Goal: Task Accomplishment & Management: Complete application form

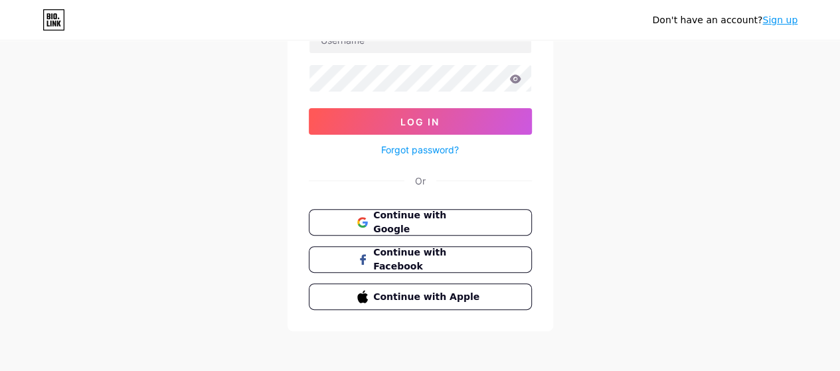
scroll to position [50, 0]
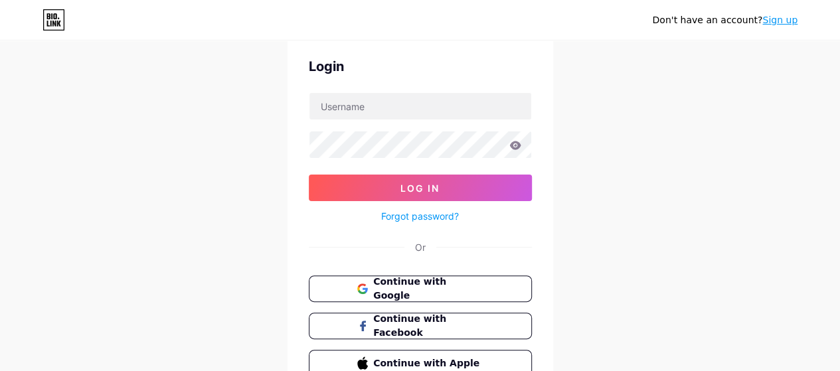
click at [413, 293] on span "Continue with Google" at bounding box center [428, 289] width 110 height 28
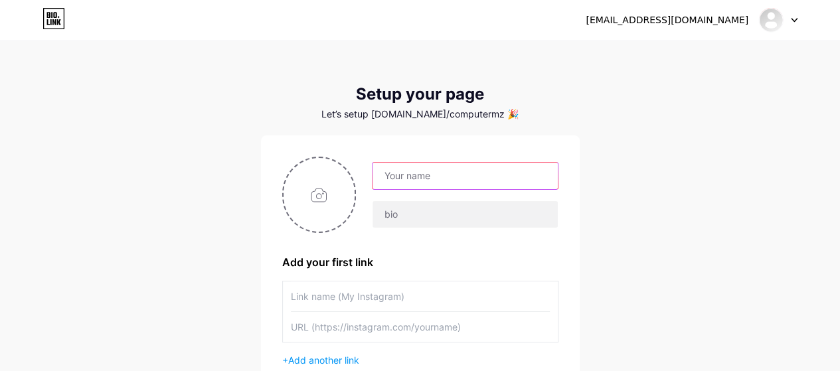
click at [432, 180] on input "text" at bounding box center [465, 176] width 185 height 27
paste input "Computer Repair [GEOGRAPHIC_DATA]"
type input "Computer Repair [GEOGRAPHIC_DATA]"
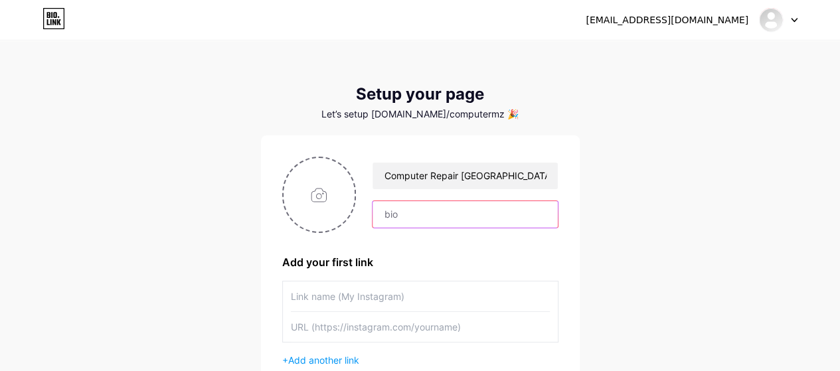
click at [443, 219] on input "text" at bounding box center [465, 214] width 185 height 27
click at [322, 181] on input "file" at bounding box center [320, 195] width 72 height 74
type input "C:\fakepath\Computer repair Sydney.jpg"
click at [401, 217] on input "text" at bounding box center [465, 214] width 185 height 27
paste input "Computer Repair Sydney offers expert online and onsite computer repair services…"
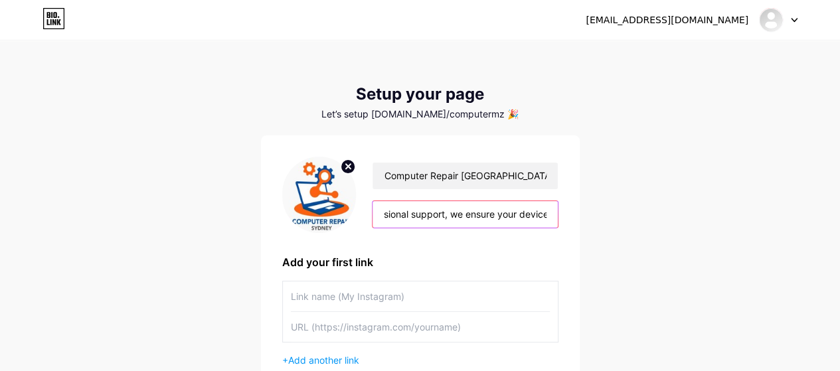
scroll to position [0, 1724]
type input "Computer Repair Sydney offers expert online and onsite computer repair services…"
click at [415, 207] on input "Computer Repair Sydney offers expert online and onsite computer repair services…" at bounding box center [465, 214] width 185 height 27
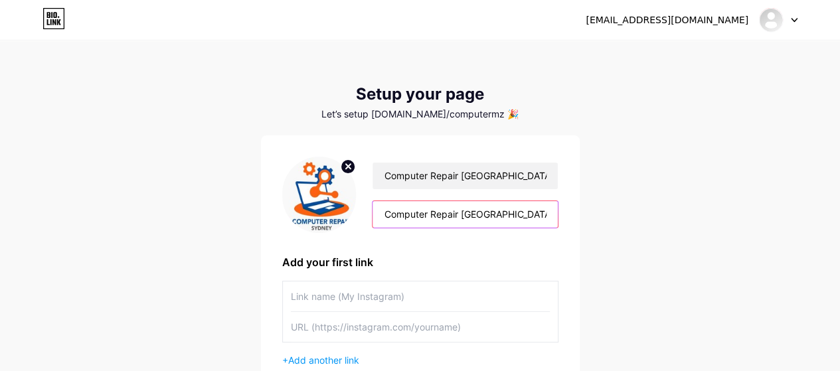
click at [415, 207] on input "Computer Repair Sydney offers expert online and onsite computer repair services…" at bounding box center [465, 214] width 185 height 27
paste input "Computer Repair Sydney offers expert online and onsite computer repair services…"
type input "Computer Repair Sydney offers expert online and onsite computer repair services…"
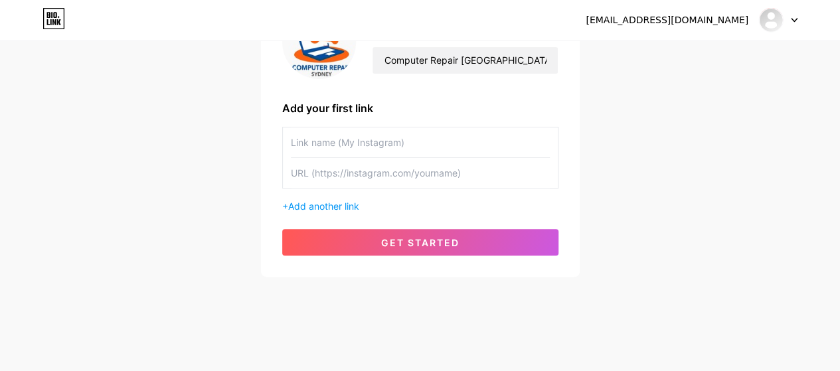
click at [361, 149] on input "text" at bounding box center [420, 143] width 259 height 30
paste input "[URL][DOMAIN_NAME]"
type input "[URL][DOMAIN_NAME]"
click at [335, 137] on input "text" at bounding box center [420, 143] width 259 height 30
paste input "Computer Repair [GEOGRAPHIC_DATA]"
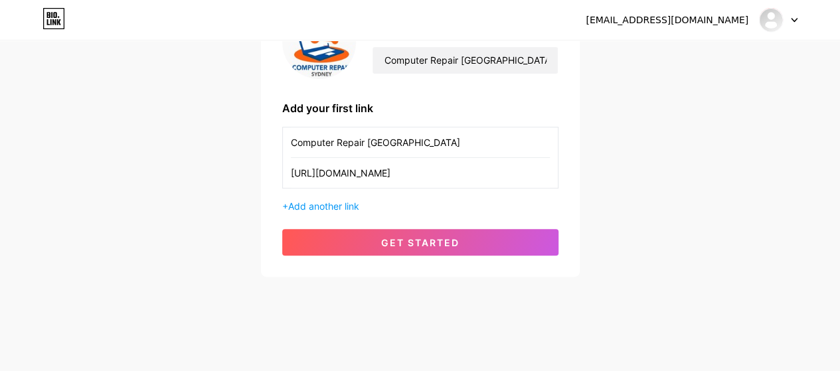
type input "Computer Repair [GEOGRAPHIC_DATA]"
click at [339, 234] on button "get started" at bounding box center [420, 242] width 276 height 27
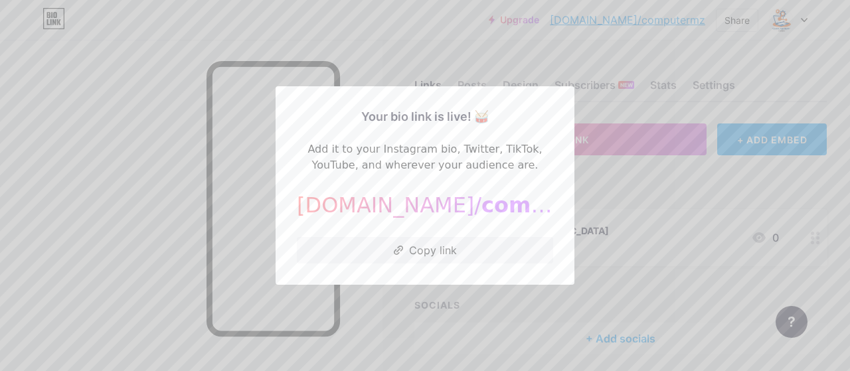
click at [455, 244] on button "Copy link" at bounding box center [425, 250] width 256 height 27
click at [598, 215] on div at bounding box center [425, 185] width 850 height 371
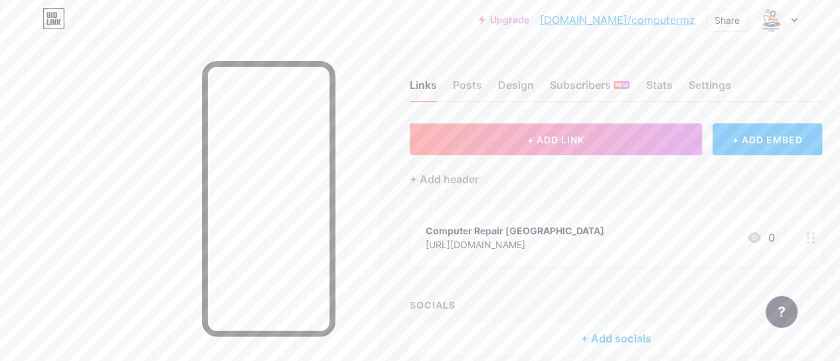
click at [786, 15] on div at bounding box center [778, 20] width 39 height 24
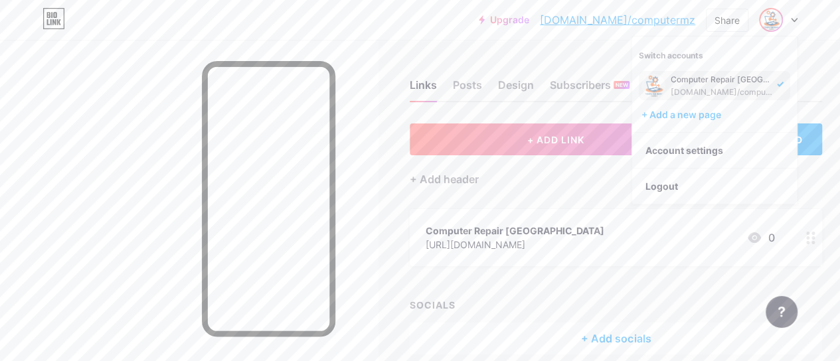
click at [711, 149] on link "Account settings" at bounding box center [714, 151] width 165 height 36
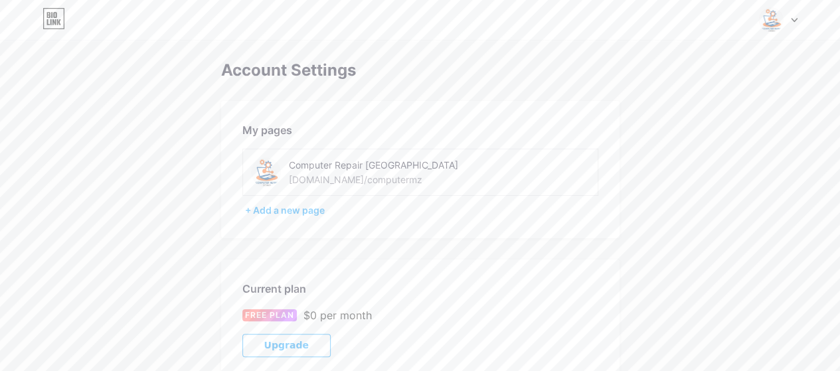
click at [801, 25] on div "Switch accounts Computer Repair Sydney bio.link/computermz + Add a new page Das…" at bounding box center [420, 20] width 840 height 24
click at [794, 23] on div at bounding box center [778, 20] width 39 height 24
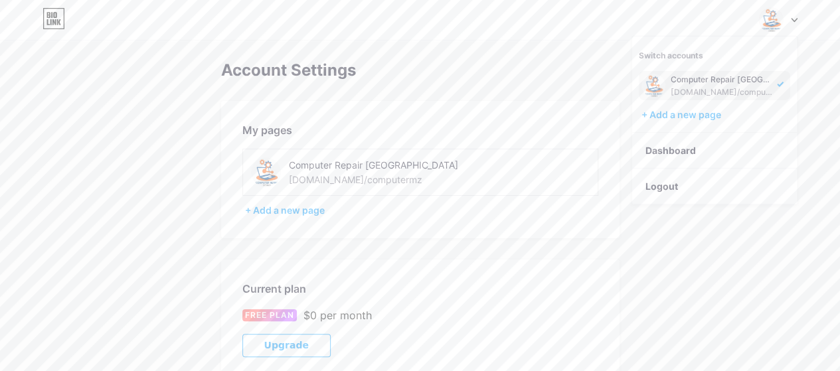
click at [715, 153] on link "Dashboard" at bounding box center [714, 151] width 165 height 36
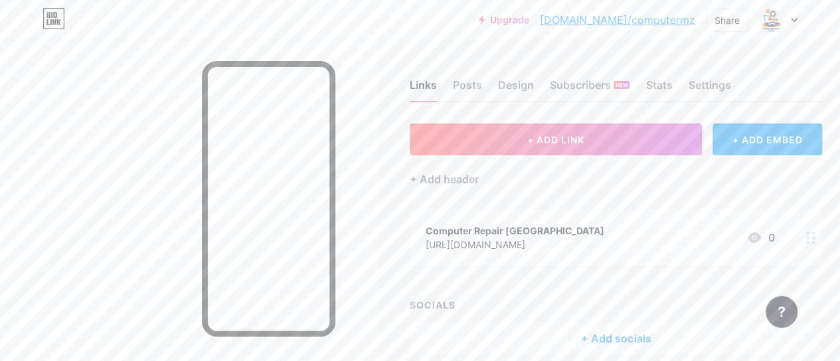
scroll to position [59, 0]
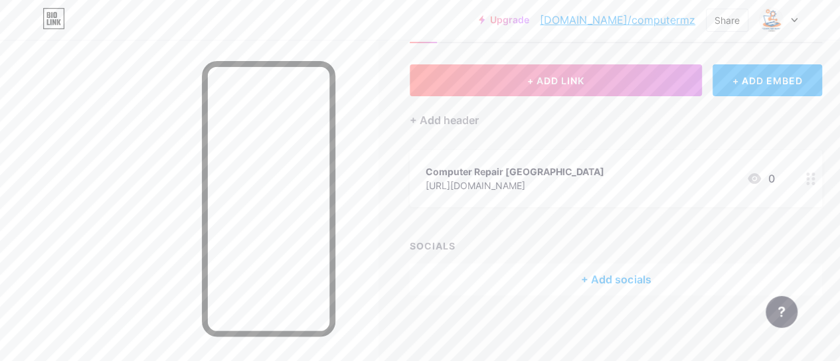
click at [564, 278] on div "+ Add socials" at bounding box center [616, 280] width 413 height 32
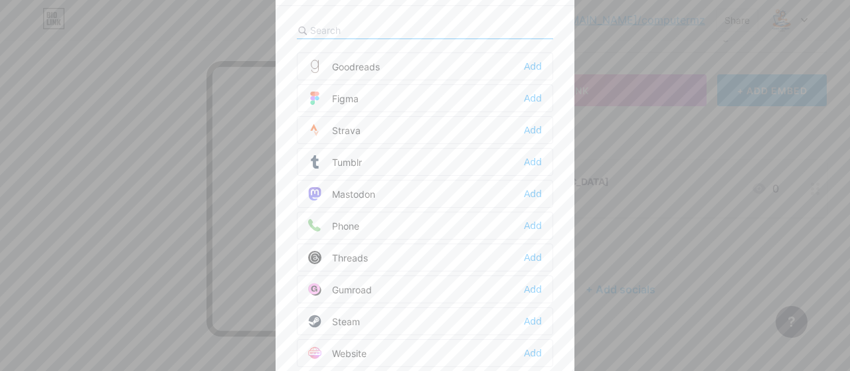
scroll to position [978, 0]
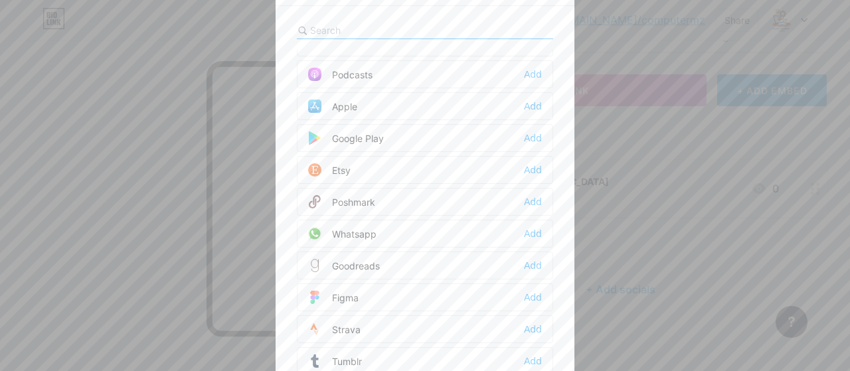
click at [343, 25] on input "text" at bounding box center [383, 30] width 147 height 14
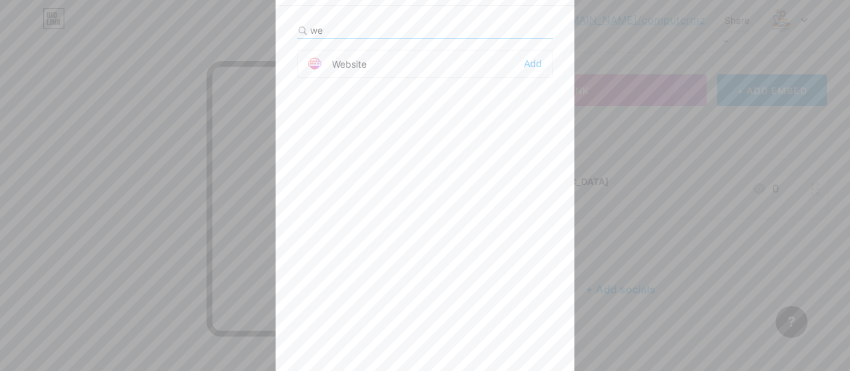
type input "we"
click at [524, 62] on div "Add" at bounding box center [533, 63] width 18 height 13
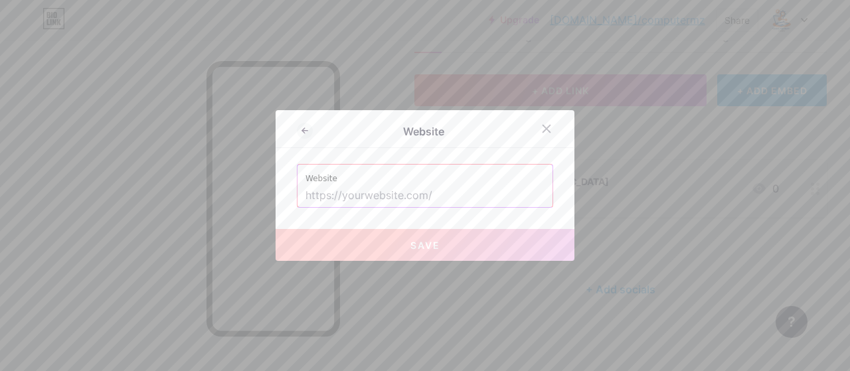
click at [344, 195] on input "text" at bounding box center [425, 196] width 239 height 23
drag, startPoint x: 344, startPoint y: 195, endPoint x: 419, endPoint y: 189, distance: 74.6
click at [344, 195] on input "[URL][DOMAIN_NAME]" at bounding box center [425, 196] width 239 height 23
click at [331, 193] on input "[URL][DOMAIN_NAME]" at bounding box center [425, 196] width 239 height 23
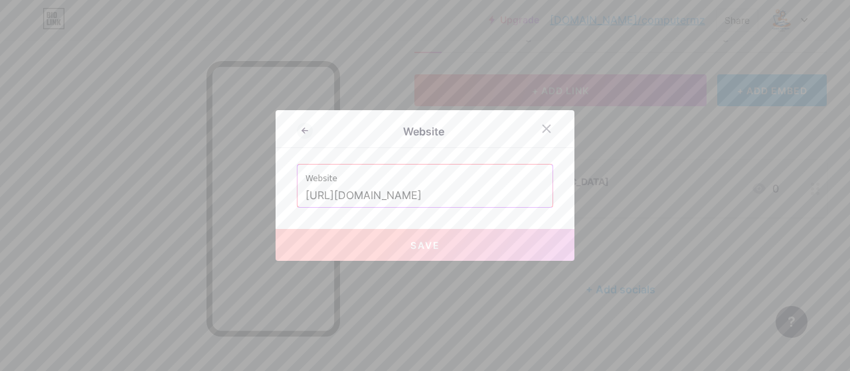
click at [512, 147] on div "Website Website https://computerrepair.sydney/services/laptop-repair-sydney/ Sa…" at bounding box center [425, 185] width 299 height 151
click at [381, 199] on div "Website https://computerrepair.sydney/services/laptop-repair-sydney/" at bounding box center [425, 186] width 256 height 44
click at [537, 128] on div at bounding box center [547, 129] width 24 height 24
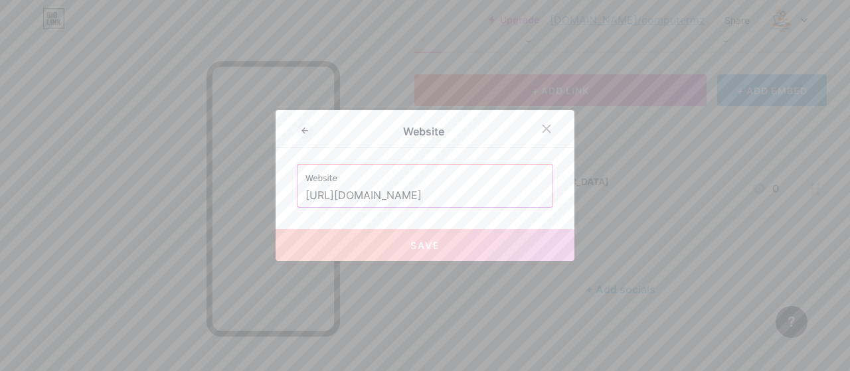
click at [419, 189] on div "Computer Repair Sydney https://computerrepair.sydney/ 0" at bounding box center [621, 188] width 413 height 57
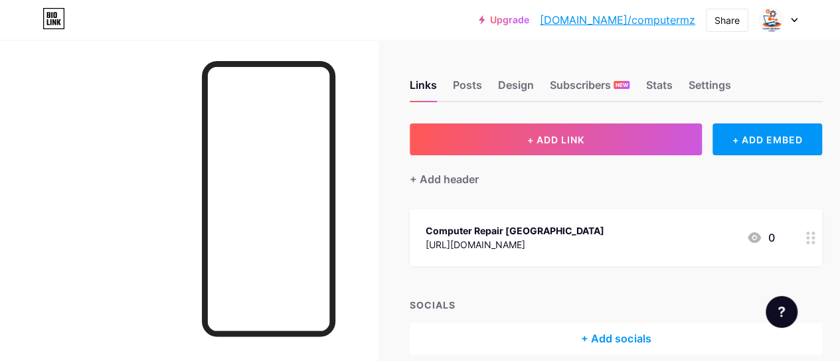
click at [682, 140] on button "+ ADD LINK" at bounding box center [556, 140] width 292 height 32
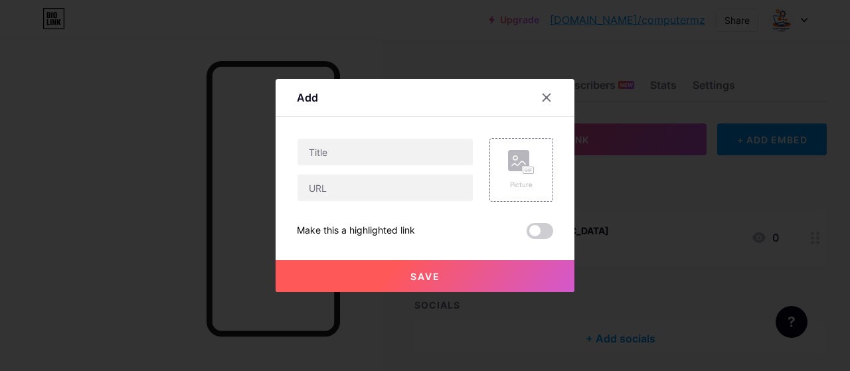
click at [543, 91] on div at bounding box center [547, 98] width 24 height 24
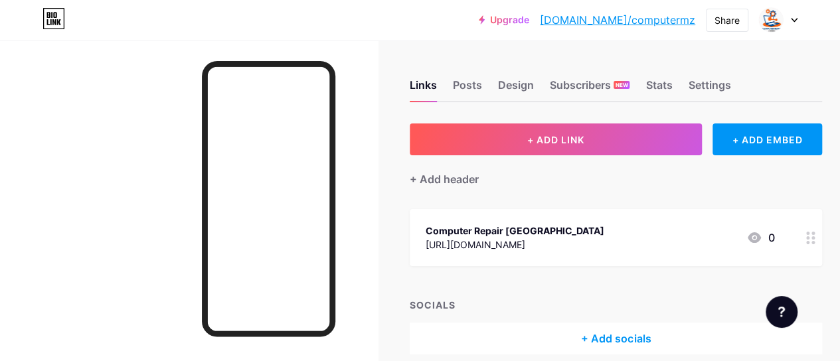
click at [678, 143] on button "+ ADD LINK" at bounding box center [556, 140] width 292 height 32
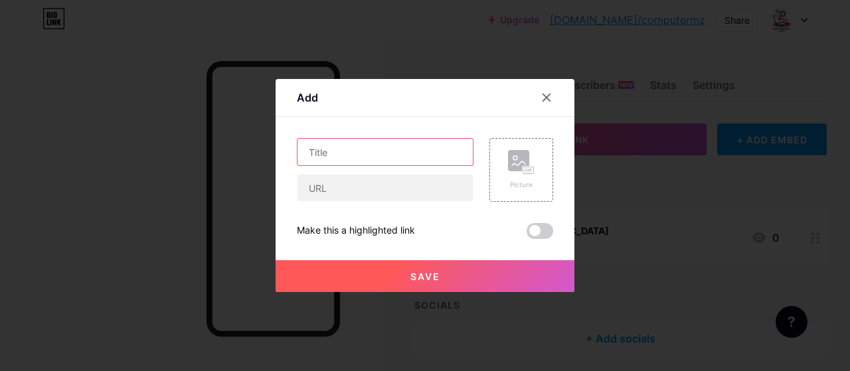
click at [362, 152] on input "text" at bounding box center [385, 152] width 175 height 27
type input "Most reliable Laptop Repair Service in Sydney"
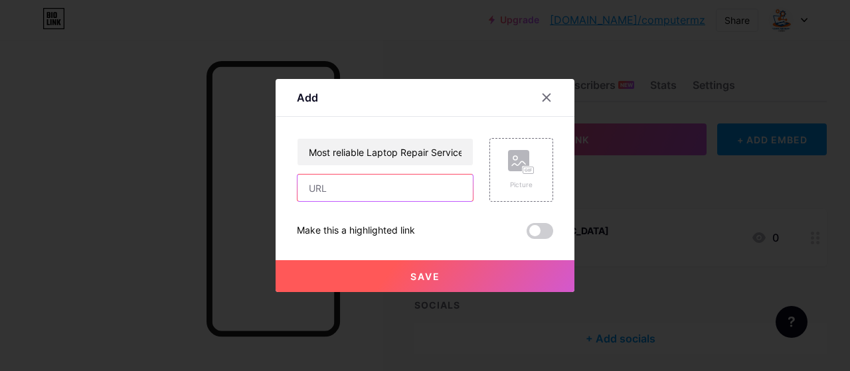
click at [329, 191] on input "text" at bounding box center [385, 188] width 175 height 27
paste input "https://computerrepair.sydney/services/laptop-repair-sydney/"
type input "[URL][DOMAIN_NAME]"
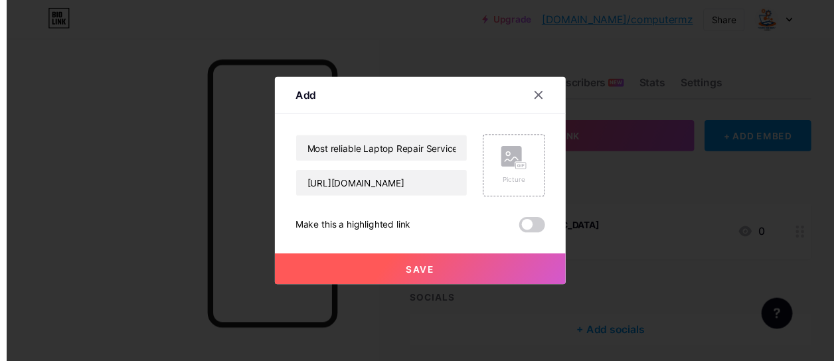
scroll to position [0, 0]
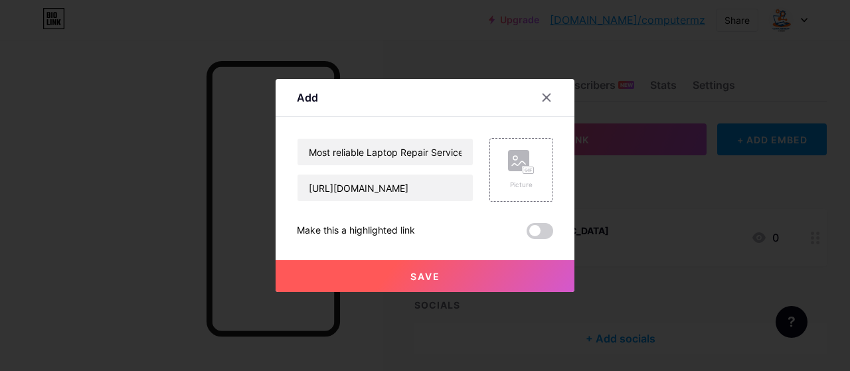
click at [430, 278] on span "Save" at bounding box center [426, 276] width 30 height 11
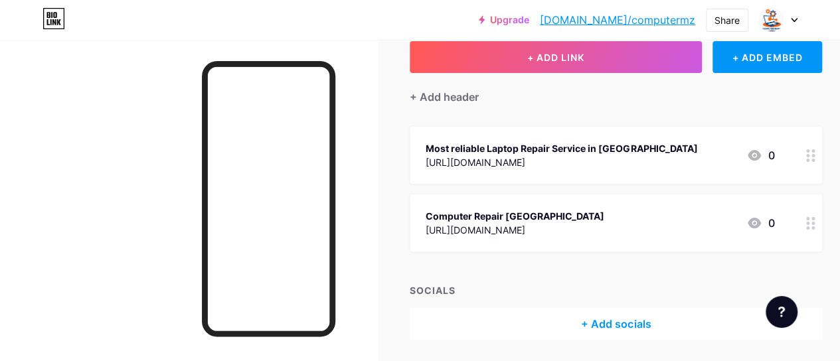
scroll to position [127, 0]
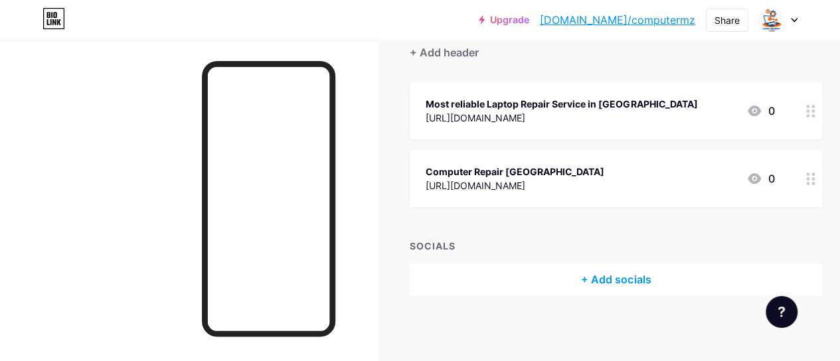
click at [604, 257] on div "SOCIALS + Add socials" at bounding box center [616, 267] width 413 height 56
click at [607, 274] on div "+ Add socials" at bounding box center [616, 280] width 413 height 32
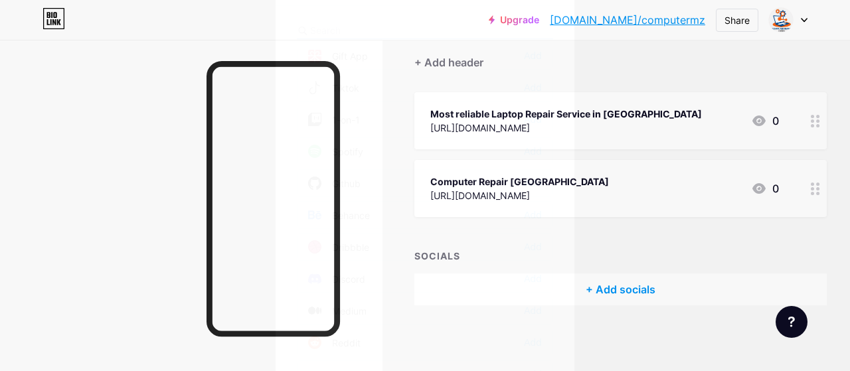
scroll to position [0, 0]
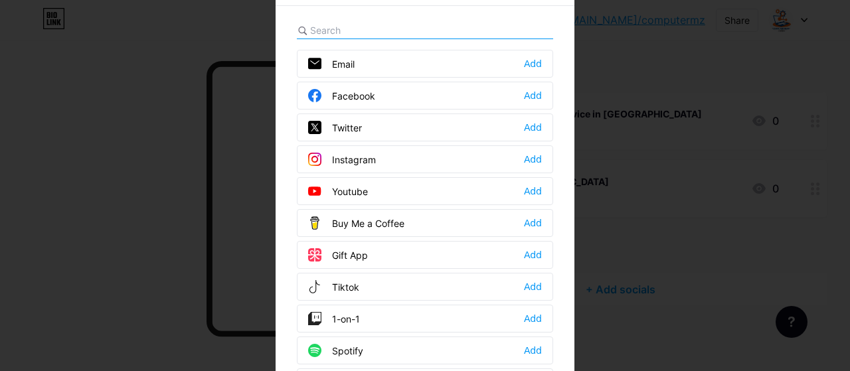
click at [529, 95] on div "Add" at bounding box center [533, 95] width 18 height 13
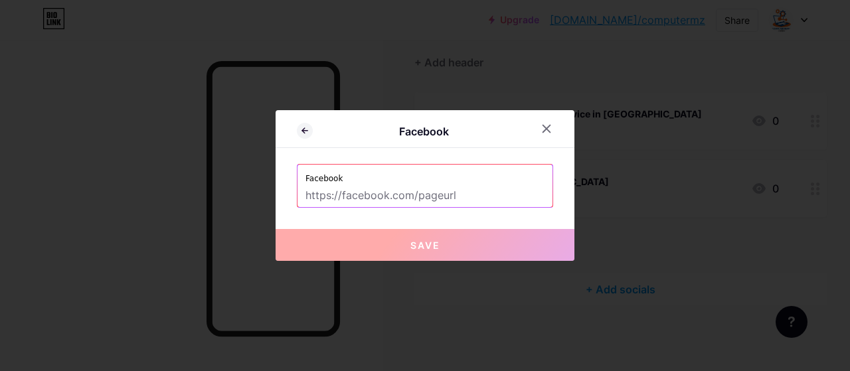
paste input "[URL][DOMAIN_NAME]"
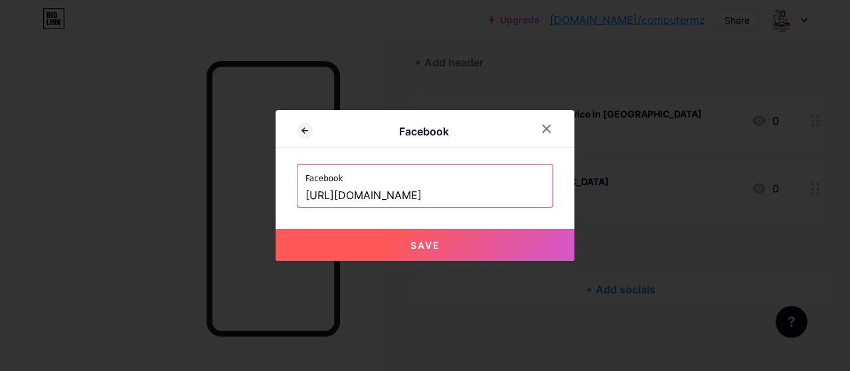
scroll to position [0, 29]
type input "[URL][DOMAIN_NAME]"
click at [420, 234] on button "Save" at bounding box center [425, 245] width 299 height 32
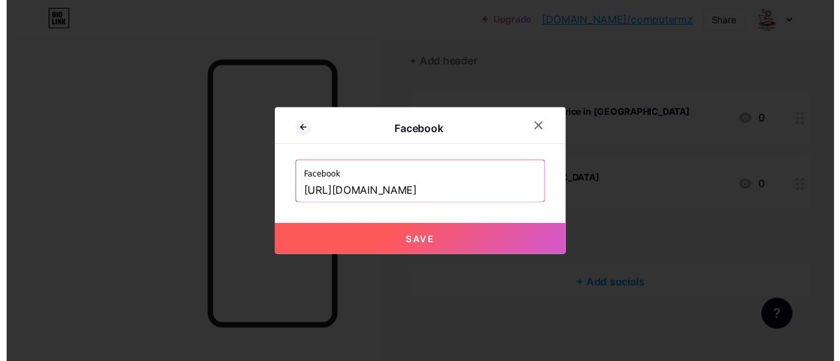
scroll to position [0, 0]
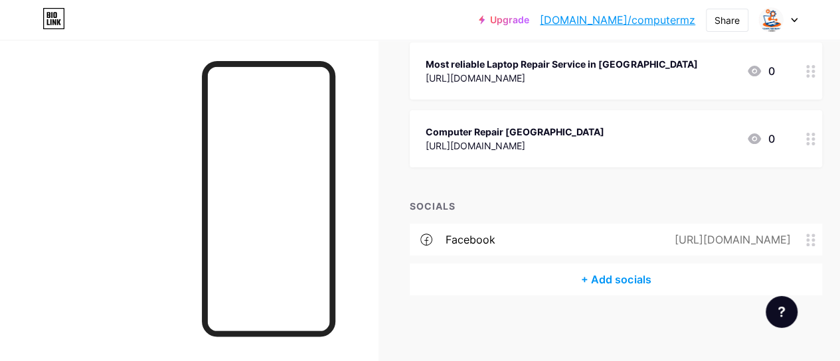
click at [608, 279] on div "+ Add socials" at bounding box center [616, 280] width 413 height 32
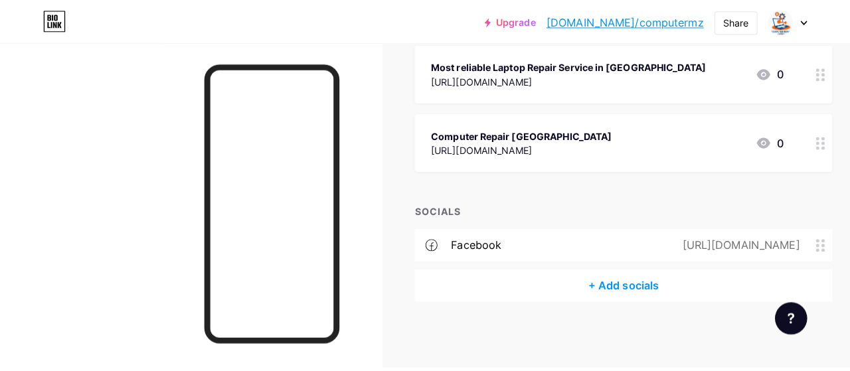
scroll to position [157, 0]
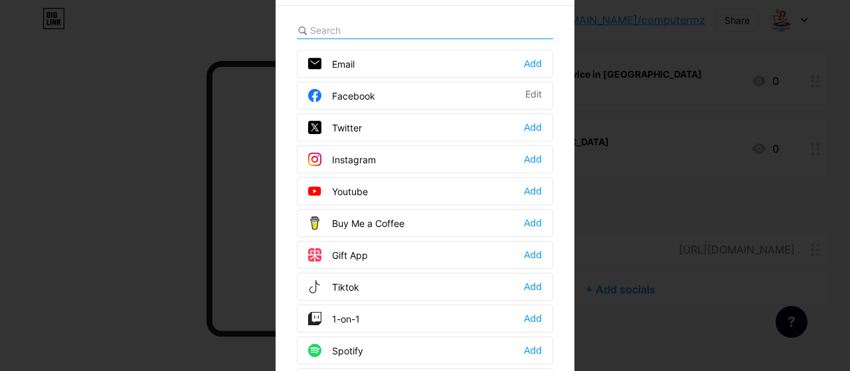
click at [531, 124] on div "Add" at bounding box center [533, 127] width 18 height 13
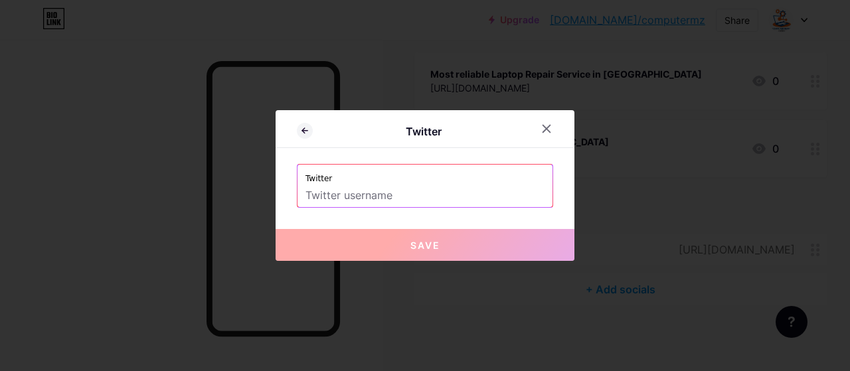
paste input "https://x.com/computerrsydney"
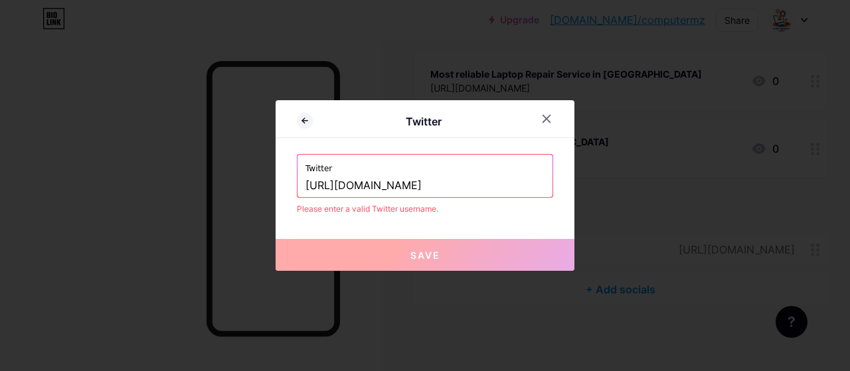
drag, startPoint x: 370, startPoint y: 188, endPoint x: 243, endPoint y: 191, distance: 126.9
click at [243, 191] on div "Twitter Twitter https://x.com/computerrsydney Please enter a valid Twitter user…" at bounding box center [425, 185] width 850 height 371
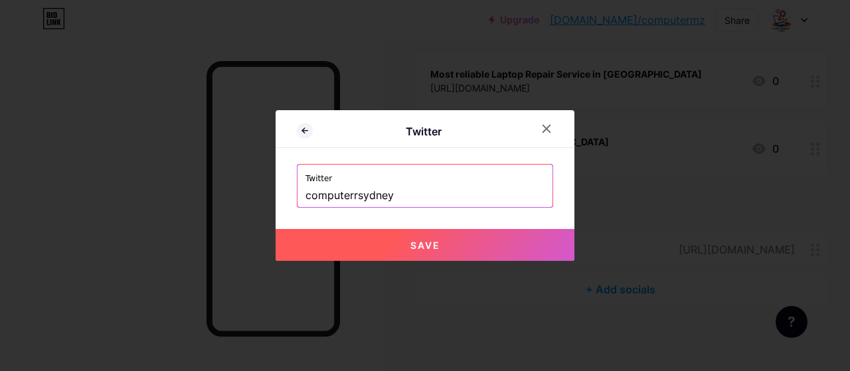
click at [417, 242] on span "Save" at bounding box center [426, 245] width 30 height 11
type input "https://twitter.com/computerrsydney"
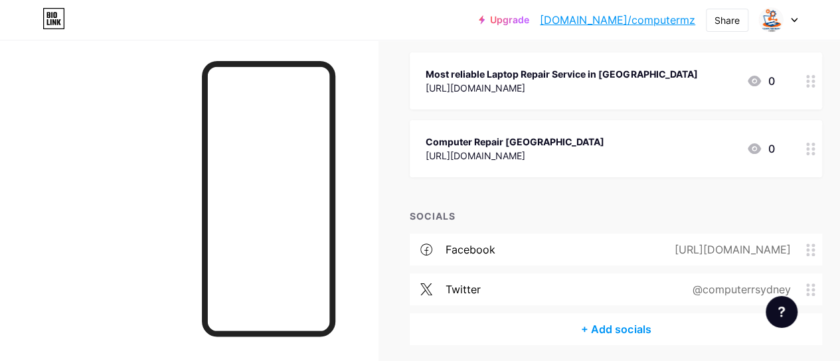
click at [639, 329] on div "+ Add socials" at bounding box center [616, 330] width 413 height 32
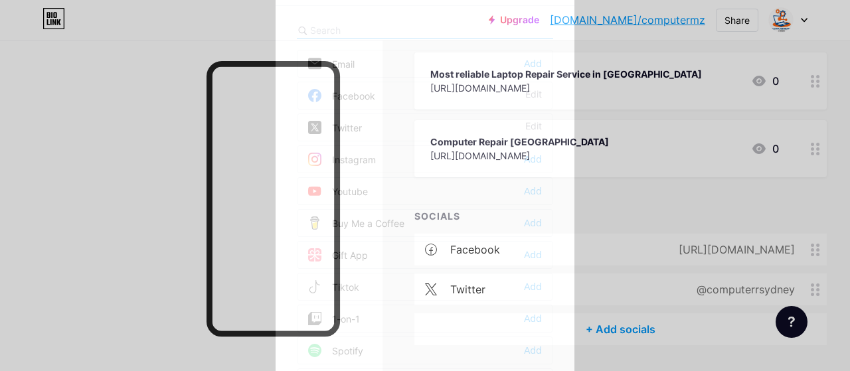
click at [383, 155] on div "Instagram Add" at bounding box center [425, 159] width 256 height 28
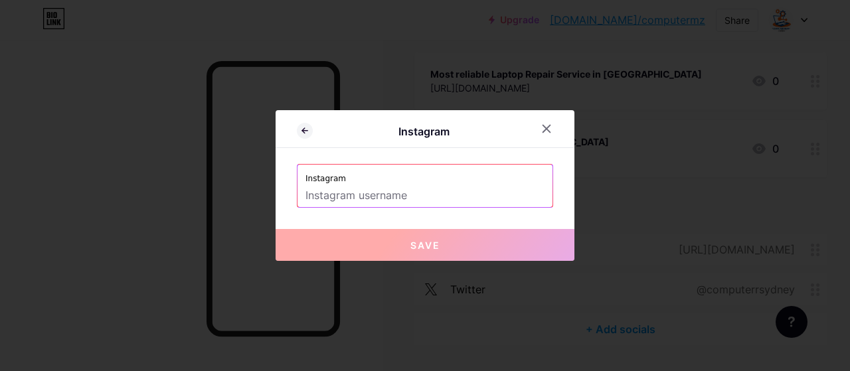
click at [380, 201] on input "text" at bounding box center [425, 196] width 239 height 23
paste input "https://www.instagram.com/computerrepairsydneyau/"
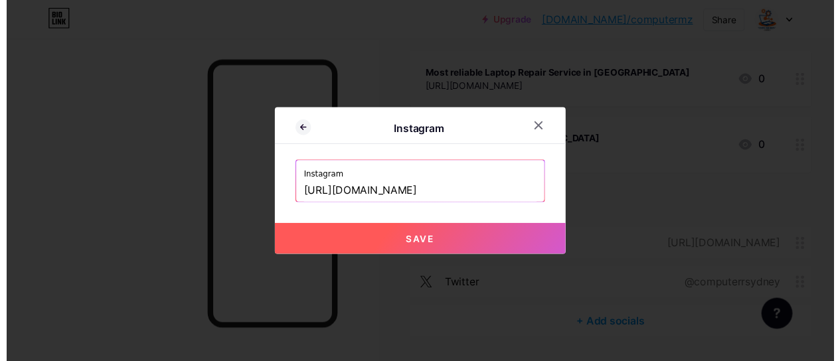
scroll to position [0, 0]
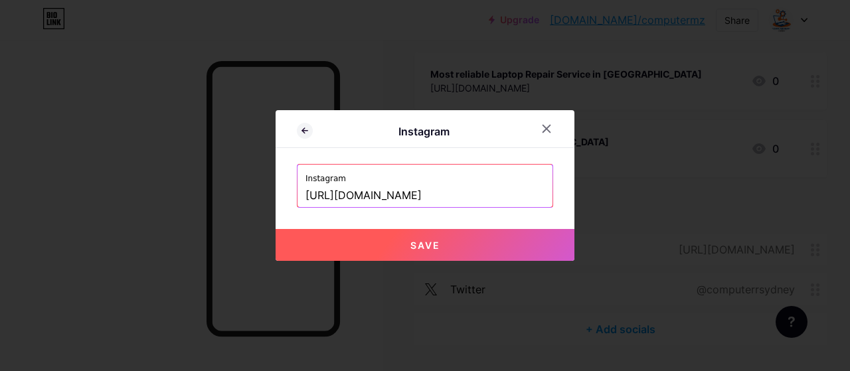
drag, startPoint x: 411, startPoint y: 196, endPoint x: 91, endPoint y: 199, distance: 320.2
click at [91, 199] on div "Instagram Instagram https://www.instagram.com/computerrepairsydneyau/ Save" at bounding box center [425, 185] width 850 height 371
click at [510, 193] on input "computerrepairsydneyau/" at bounding box center [425, 196] width 239 height 23
click at [444, 240] on button "Save" at bounding box center [425, 245] width 299 height 32
type input "https://instagram.com/computerrepairsydneyau"
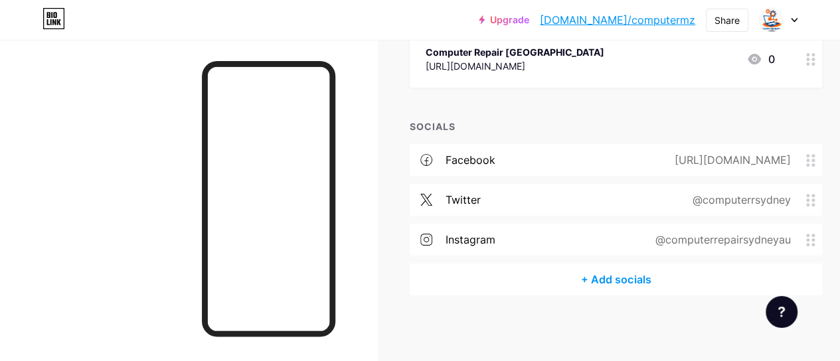
click at [606, 275] on div "+ Add socials" at bounding box center [616, 280] width 413 height 32
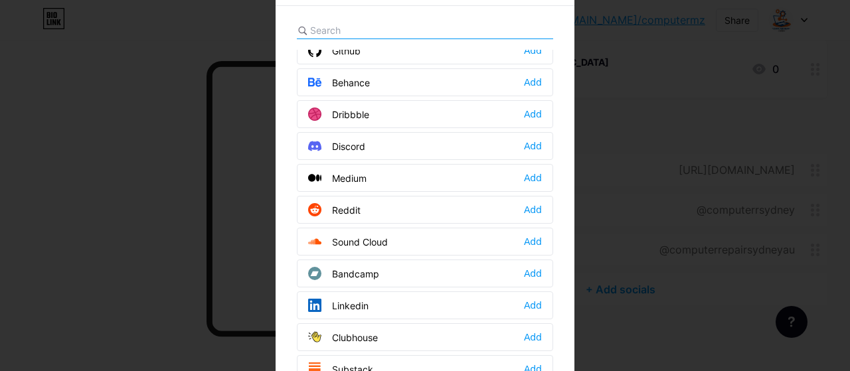
scroll to position [399, 0]
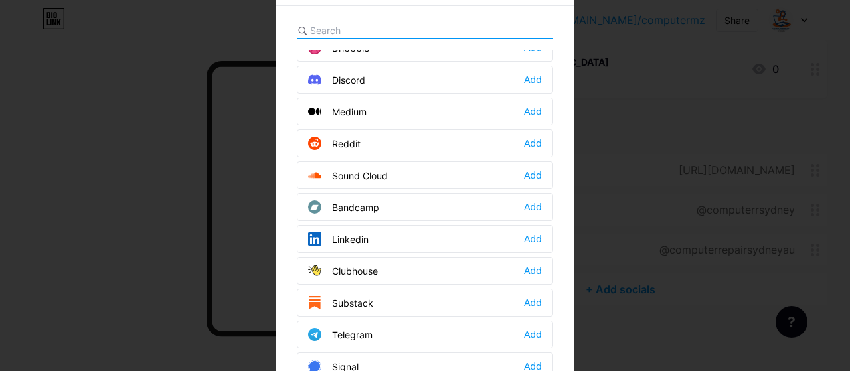
click at [377, 228] on div "Linkedin Add" at bounding box center [425, 239] width 256 height 28
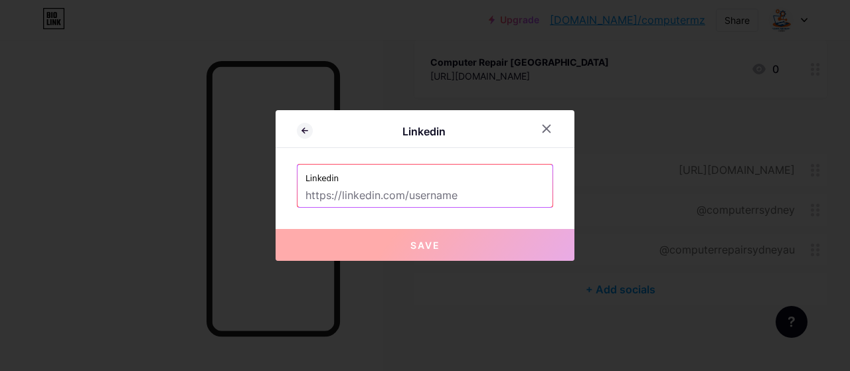
paste input "[URL][DOMAIN_NAME]"
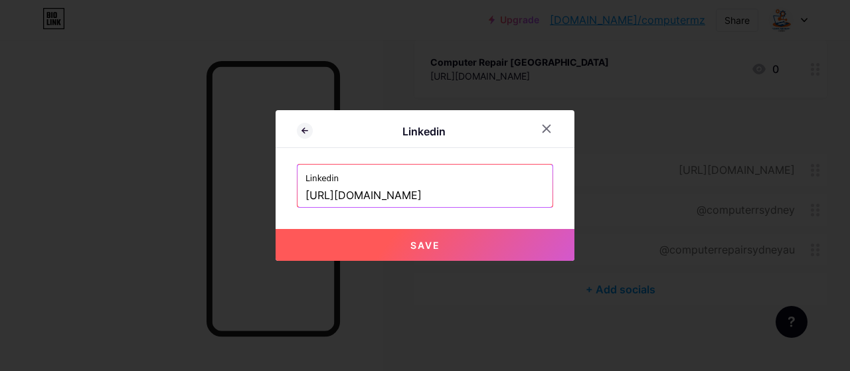
scroll to position [0, 0]
drag, startPoint x: 410, startPoint y: 194, endPoint x: 213, endPoint y: 199, distance: 197.4
click at [213, 199] on div "Linkedin Linkedin https://www.linkedin.com/in/computerrepairsydneyau/ Save" at bounding box center [425, 185] width 850 height 371
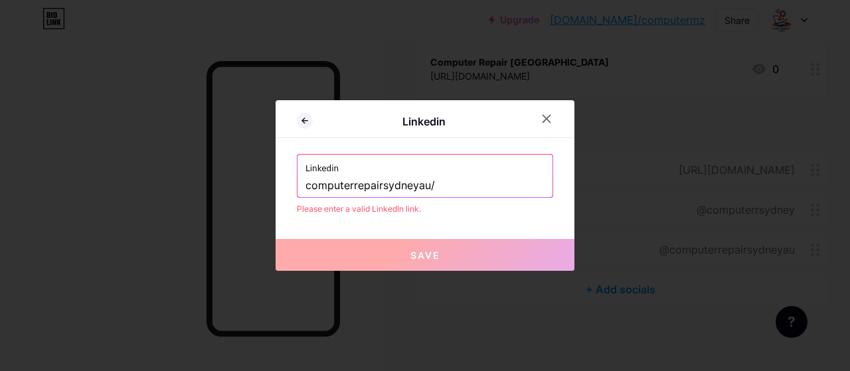
click at [482, 184] on input "computerrepairsydneyau/" at bounding box center [425, 186] width 239 height 23
type input "computerrepairsydneyau"
click at [450, 175] on input "computerrepairsydneyau" at bounding box center [425, 186] width 239 height 23
click at [306, 184] on input "computerrepairsydneyau" at bounding box center [425, 186] width 239 height 23
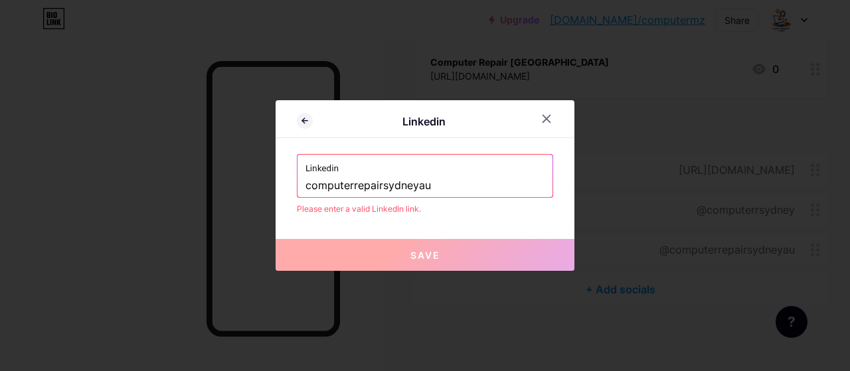
click at [306, 184] on input "computerrepairsydneyau" at bounding box center [425, 186] width 239 height 23
click at [358, 179] on input "text" at bounding box center [425, 186] width 239 height 23
paste input "[URL][DOMAIN_NAME]"
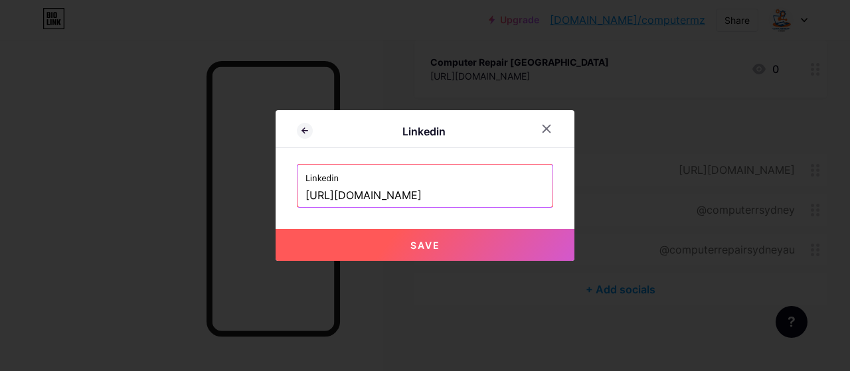
scroll to position [0, 33]
type input "[URL][DOMAIN_NAME]"
click at [445, 233] on button "Save" at bounding box center [425, 245] width 299 height 32
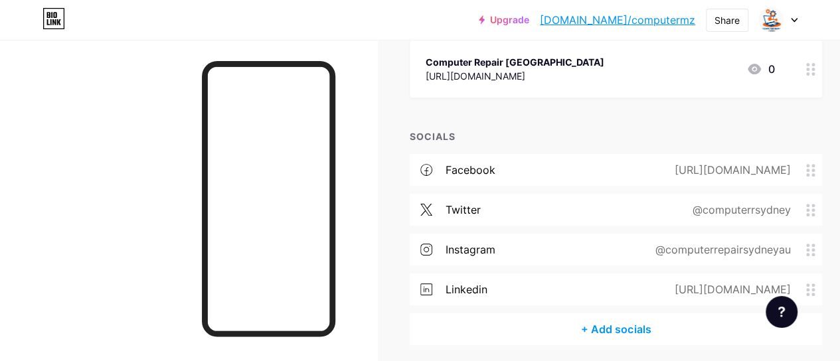
click at [630, 331] on div "+ Add socials" at bounding box center [616, 330] width 413 height 32
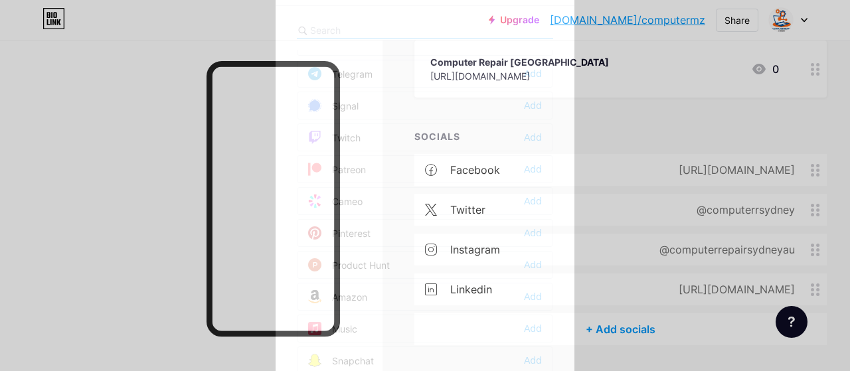
scroll to position [664, 0]
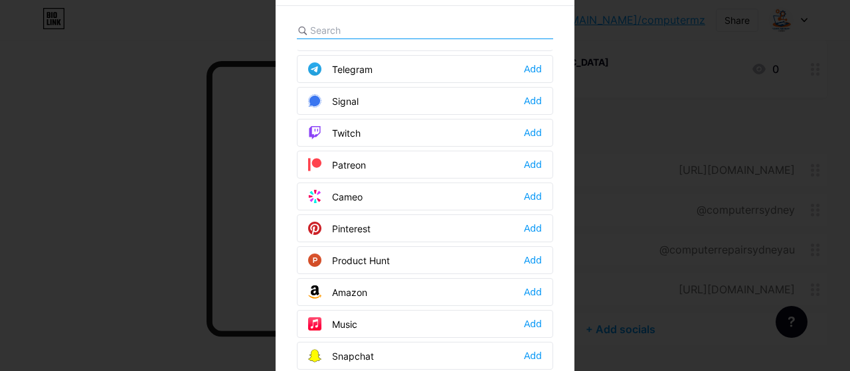
click at [365, 215] on div "Pinterest Add" at bounding box center [425, 229] width 256 height 28
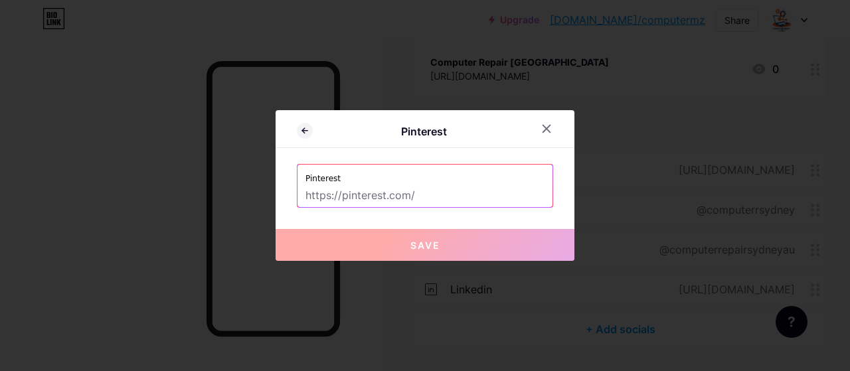
click at [374, 195] on input "text" at bounding box center [425, 196] width 239 height 23
paste input "https://au.pinterest.com/computerrepairsydney/"
type input "https://au.pinterest.com/computerrepairsydney/"
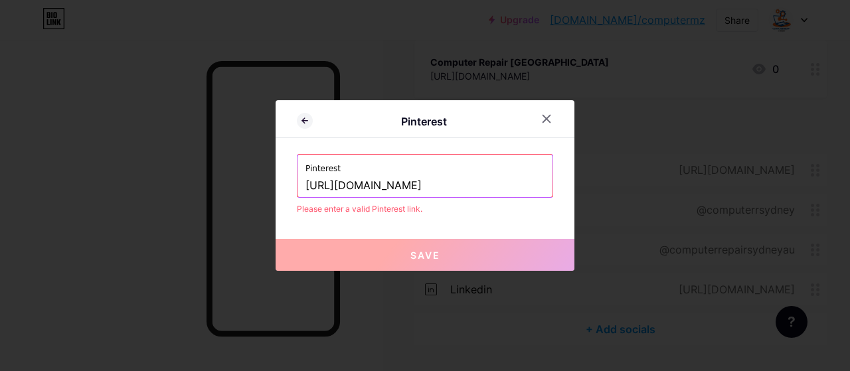
scroll to position [0, 1]
click at [424, 183] on input "https://au.pinterest.com/computerrepairsydney/" at bounding box center [425, 186] width 239 height 23
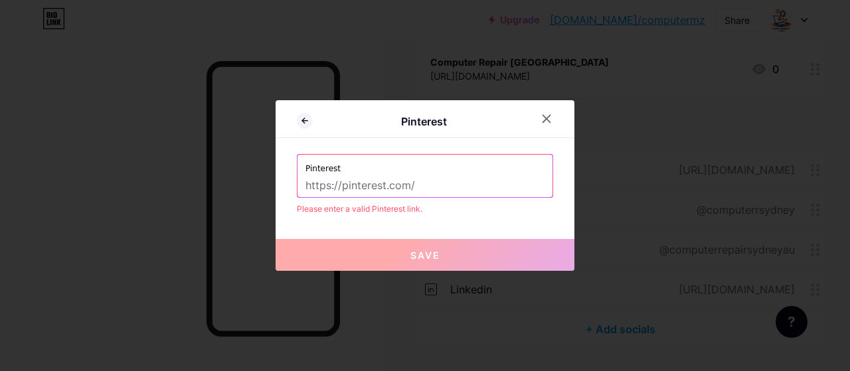
paste input "https://au.pinterest.com/computerrepairsydney/"
click at [347, 187] on input "https://au.pinterest.com/computerrepairsydney/" at bounding box center [425, 186] width 239 height 23
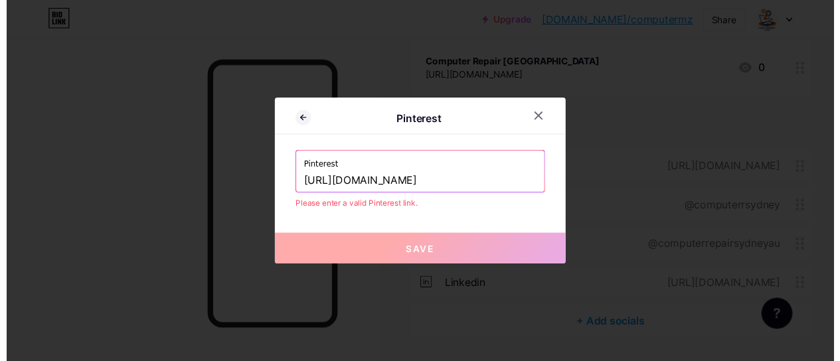
scroll to position [0, 0]
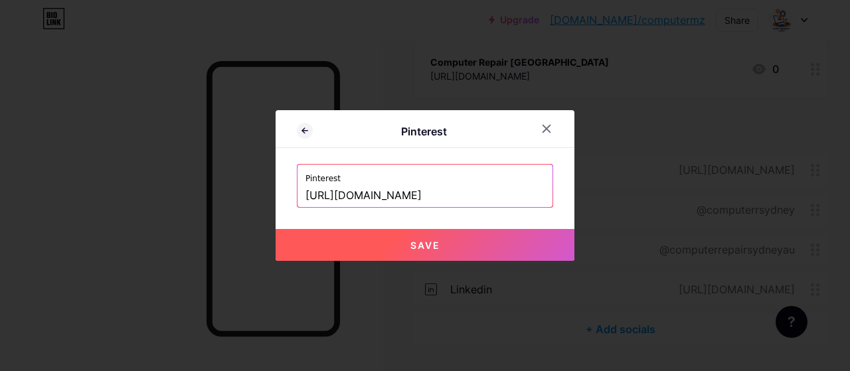
type input "[URL][DOMAIN_NAME]"
click at [478, 244] on button "Save" at bounding box center [425, 245] width 299 height 32
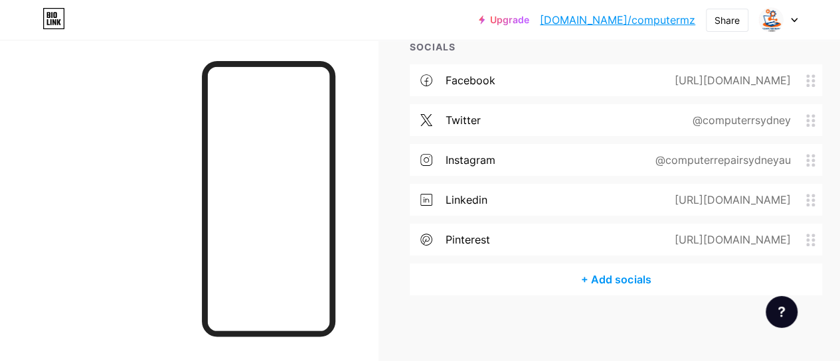
click at [589, 286] on div "+ Add socials" at bounding box center [616, 280] width 413 height 32
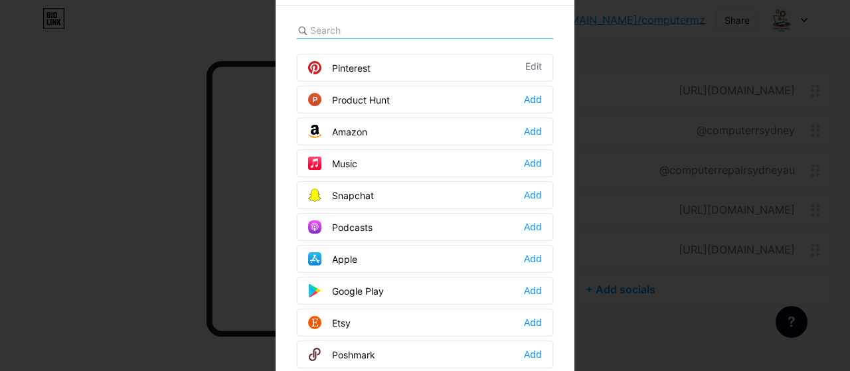
scroll to position [930, 0]
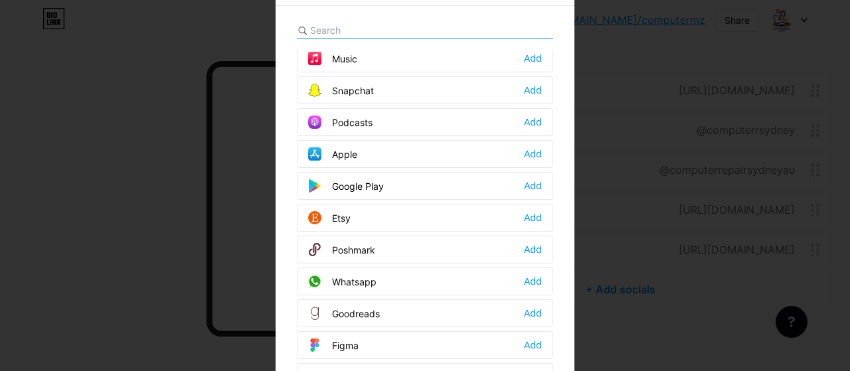
click at [364, 275] on div "Whatsapp" at bounding box center [342, 281] width 68 height 13
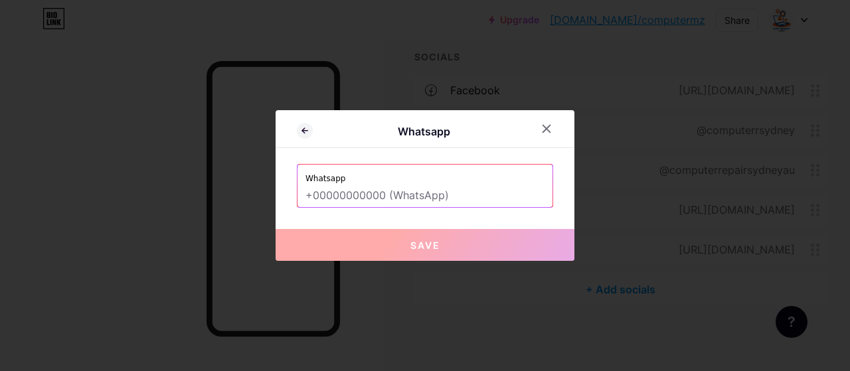
click at [394, 187] on input "text" at bounding box center [425, 196] width 239 height 23
paste input "+61490502154"
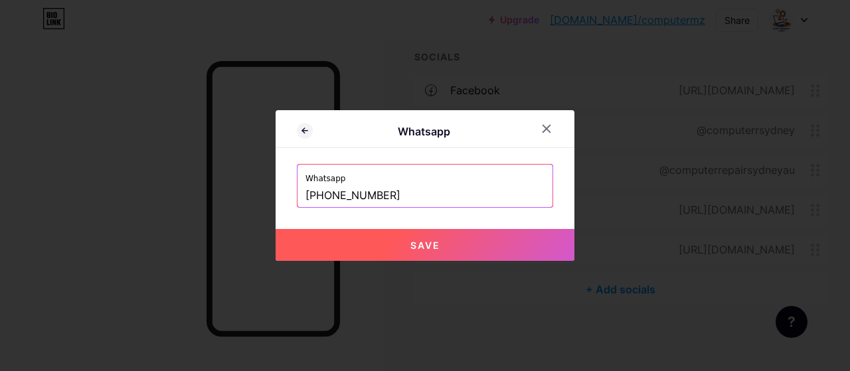
click at [422, 245] on span "Save" at bounding box center [426, 245] width 30 height 11
type input "[URL][DOMAIN_NAME][PHONE_NUMBER]"
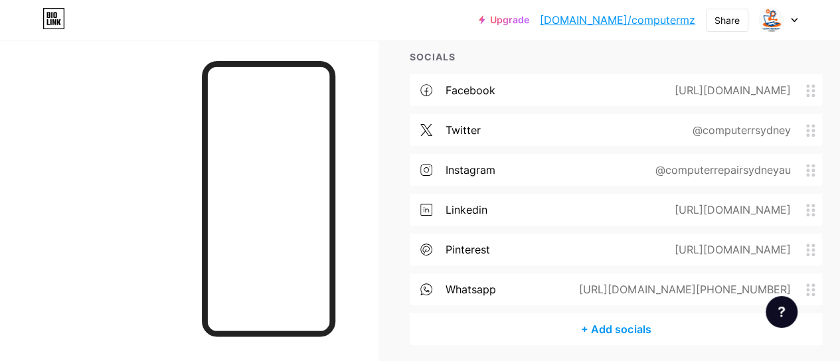
click at [668, 331] on div "+ Add socials" at bounding box center [616, 330] width 413 height 32
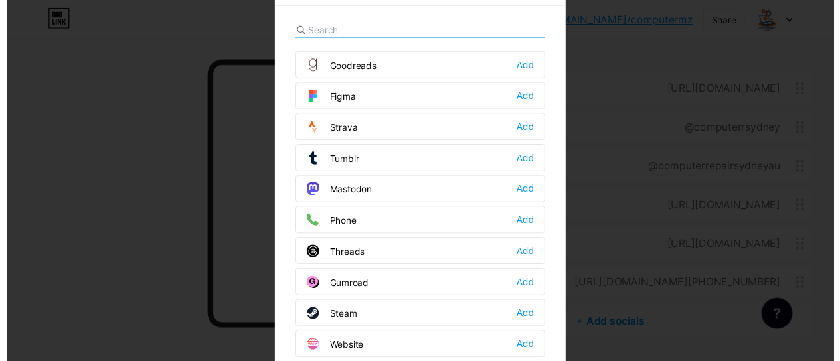
scroll to position [31, 0]
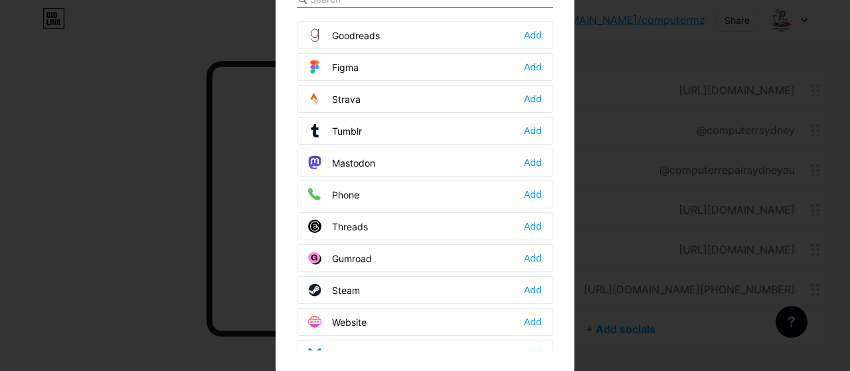
click at [64, 241] on div at bounding box center [425, 154] width 850 height 371
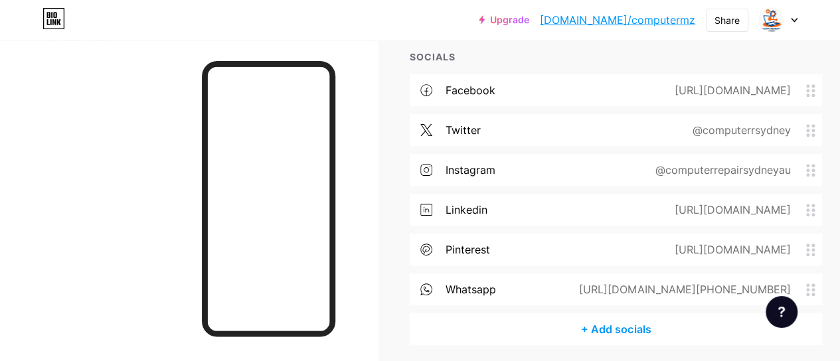
click at [796, 17] on div at bounding box center [778, 20] width 39 height 24
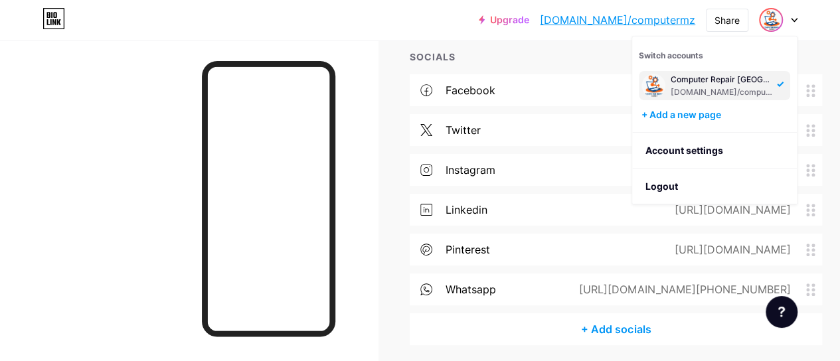
click at [713, 151] on link "Account settings" at bounding box center [714, 151] width 165 height 36
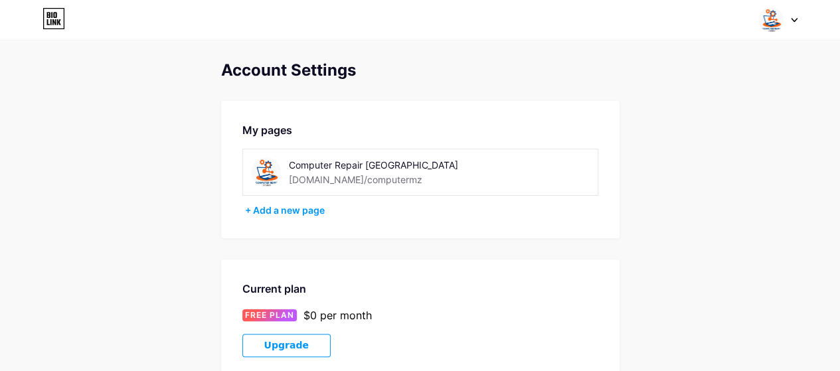
click at [302, 168] on div "Computer Repair [GEOGRAPHIC_DATA]" at bounding box center [383, 165] width 188 height 14
click at [794, 26] on div at bounding box center [778, 20] width 39 height 24
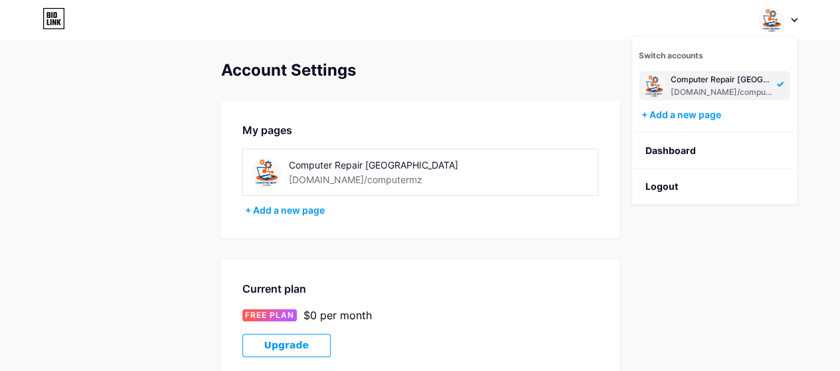
click at [666, 151] on link "Dashboard" at bounding box center [714, 151] width 165 height 36
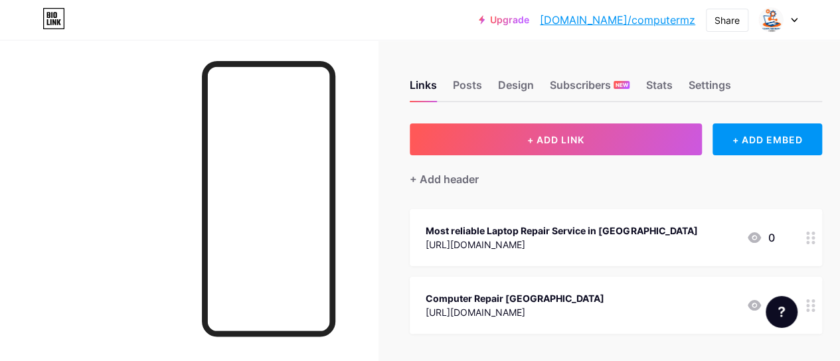
click at [686, 83] on div "Links Posts Design Subscribers NEW Stats Settings" at bounding box center [616, 79] width 413 height 47
click at [704, 83] on div "Settings" at bounding box center [709, 89] width 43 height 24
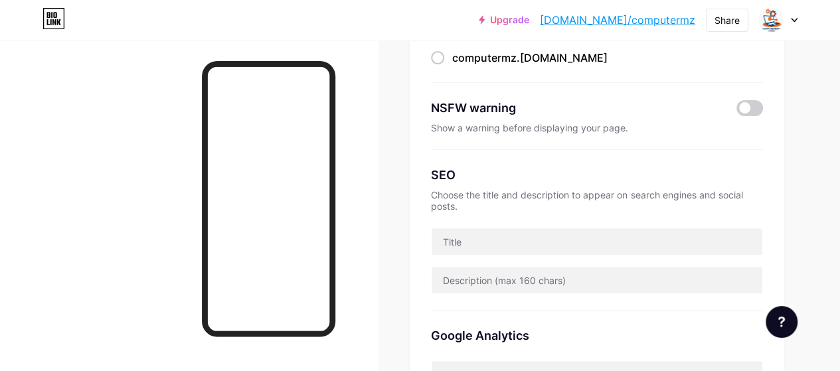
scroll to position [266, 0]
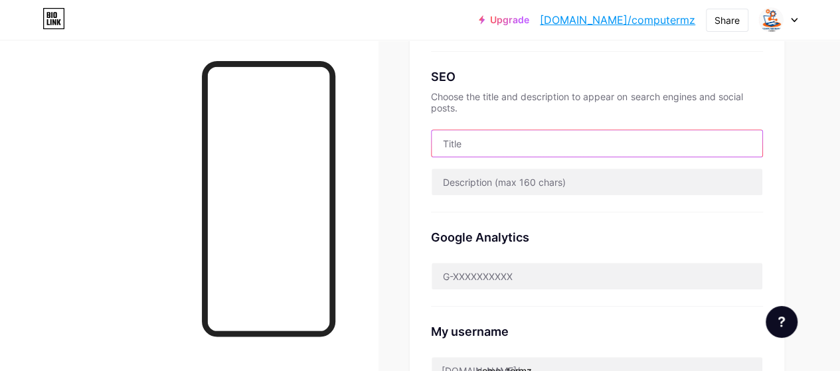
click at [510, 148] on input "text" at bounding box center [597, 143] width 331 height 27
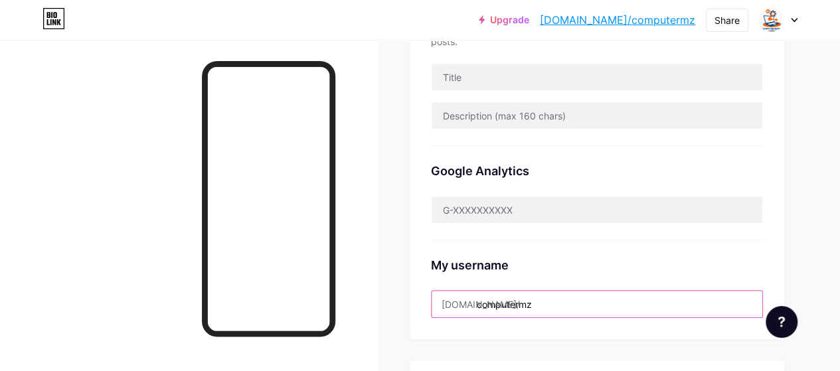
click at [590, 309] on input "computermz" at bounding box center [597, 304] width 331 height 27
type input "computerrepairsydney"
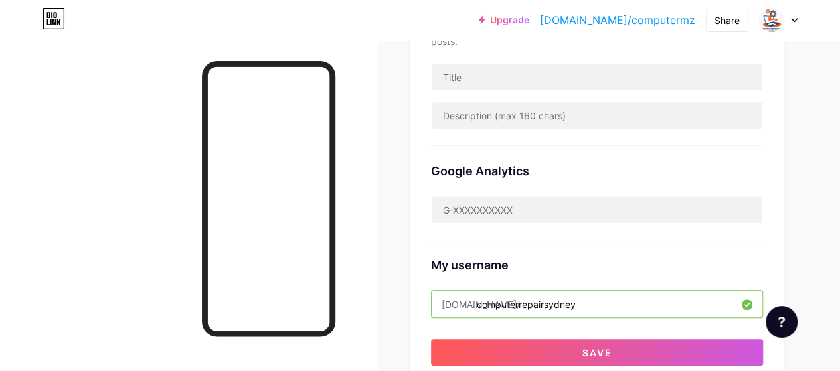
click at [578, 343] on button "Save" at bounding box center [597, 352] width 332 height 27
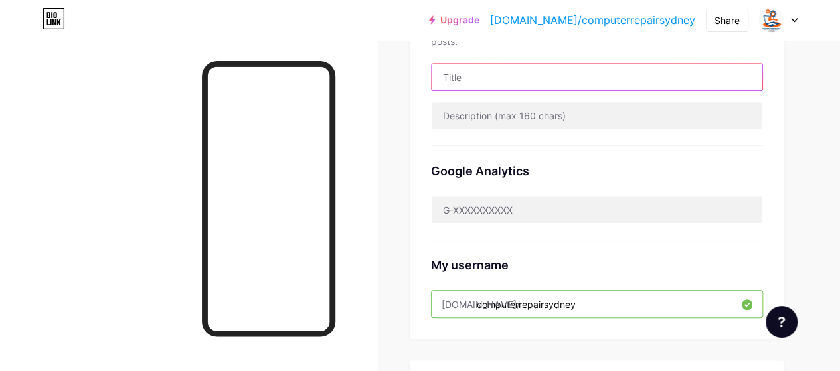
click at [521, 82] on input "text" at bounding box center [597, 77] width 331 height 27
paste input "Computer Repair [GEOGRAPHIC_DATA]"
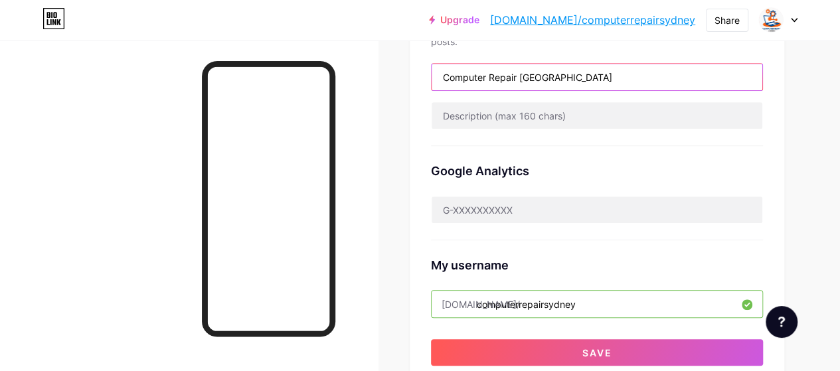
type input "Computer Repair [GEOGRAPHIC_DATA]"
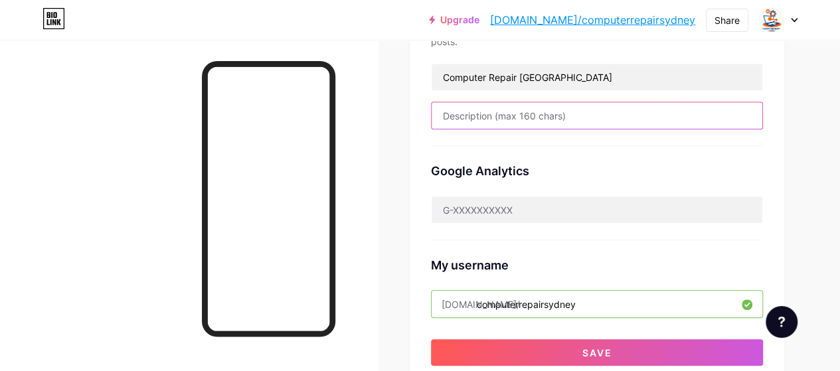
click at [540, 116] on input "text" at bounding box center [597, 115] width 331 height 27
paste input "Computer Repair Sydney provides expert online & onsite computer repairs for hom…"
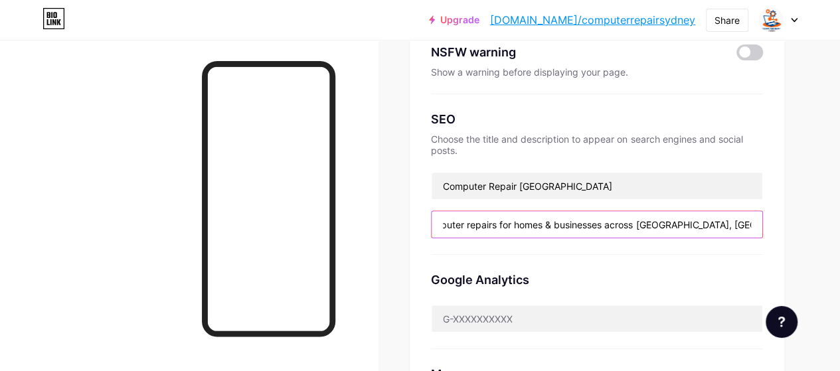
scroll to position [66, 0]
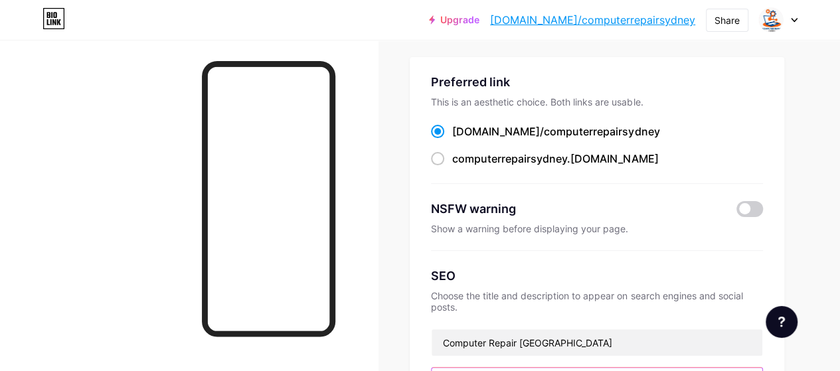
type input "Computer Repair Sydney provides expert online & onsite computer repairs for hom…"
click at [444, 159] on span at bounding box center [437, 158] width 13 height 13
click at [452, 167] on input "computerrepairsydney .bio.link" at bounding box center [456, 171] width 9 height 9
radio input "true"
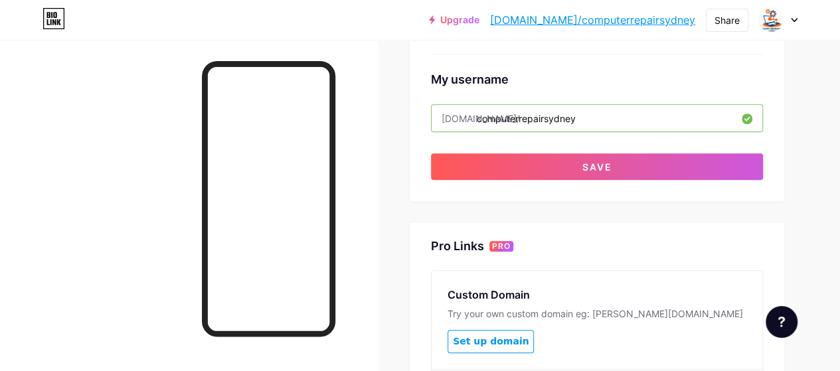
scroll to position [458, 0]
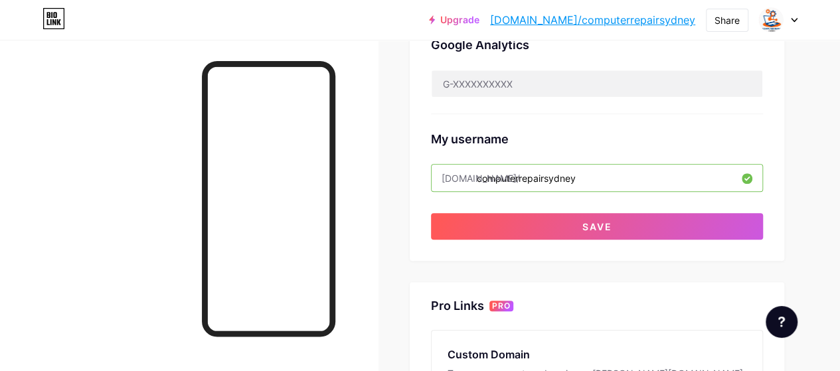
click at [567, 231] on button "Save" at bounding box center [597, 226] width 332 height 27
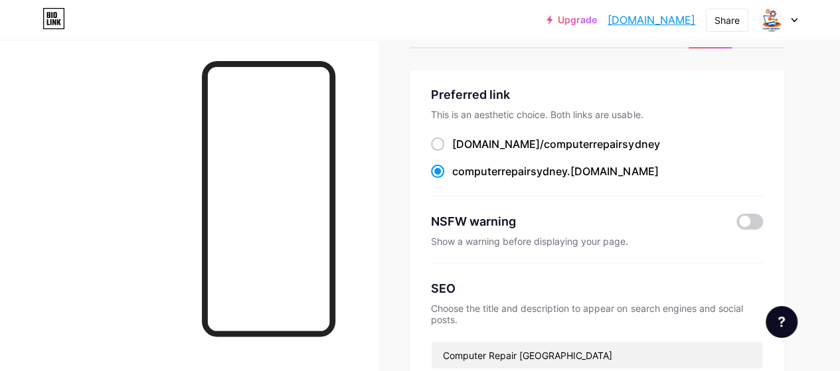
scroll to position [0, 0]
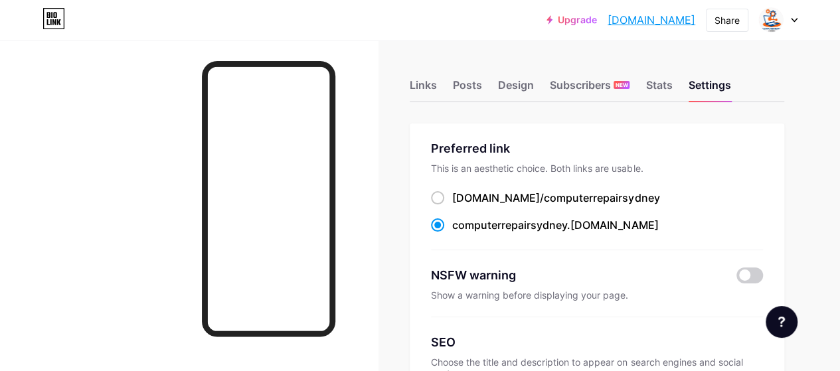
click at [792, 31] on div at bounding box center [778, 20] width 39 height 24
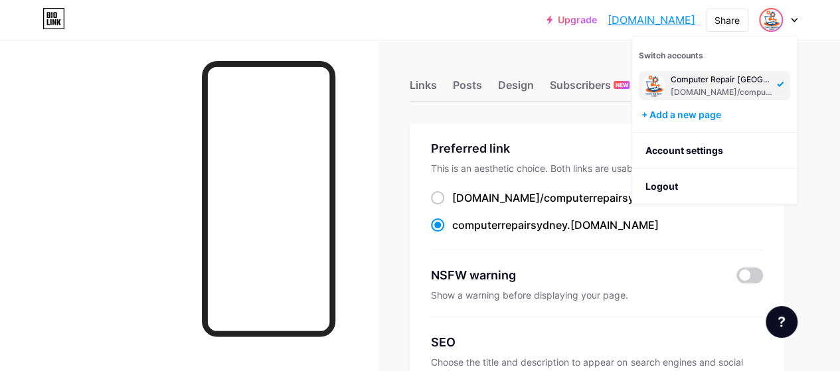
click at [723, 84] on div "Computer Repair Sydney bio.link/computerrepairsydney" at bounding box center [722, 86] width 102 height 24
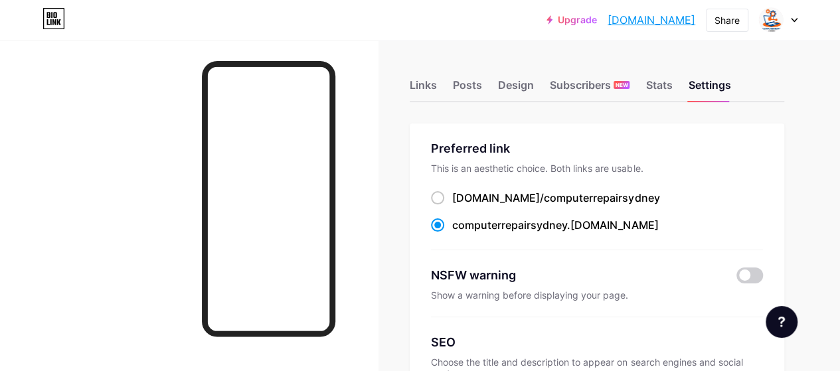
click at [753, 22] on div "Upgrade computerrepairs... computerrepairsydney.bio.link Share Switch accounts …" at bounding box center [672, 20] width 251 height 24
click at [773, 23] on img at bounding box center [771, 19] width 25 height 25
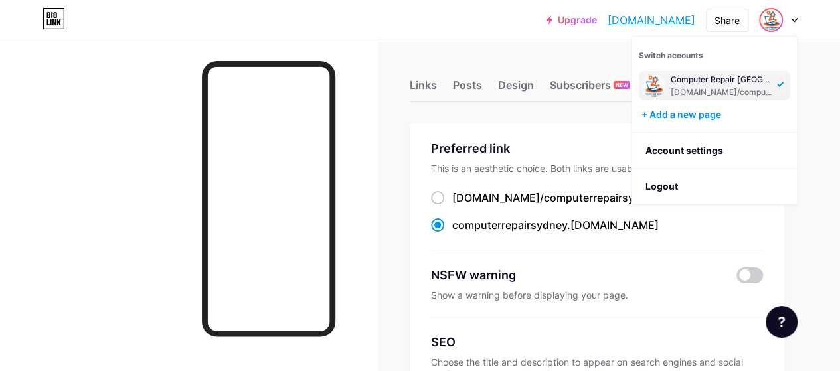
click at [731, 80] on div "Computer Repair Sydney" at bounding box center [722, 79] width 102 height 11
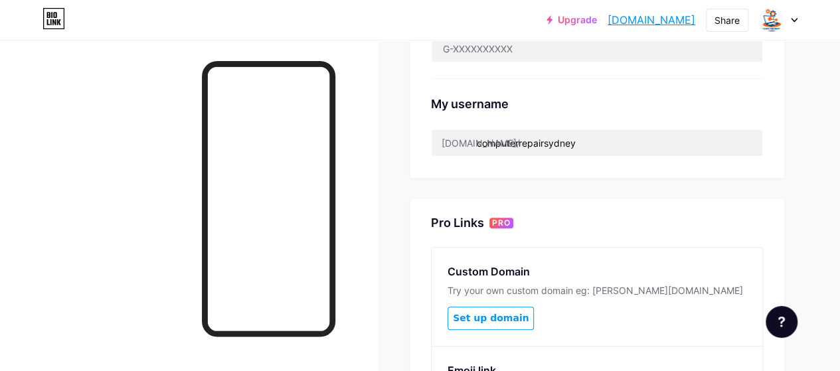
scroll to position [399, 0]
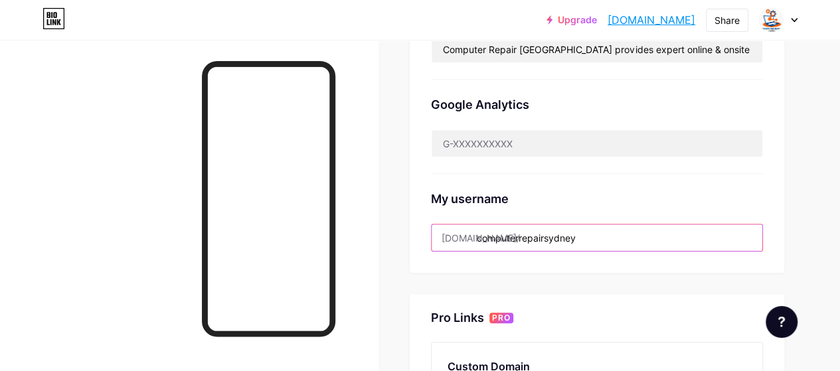
click at [624, 234] on input "computerrepairsydney" at bounding box center [597, 238] width 331 height 27
drag, startPoint x: 624, startPoint y: 234, endPoint x: 33, endPoint y: 233, distance: 591.2
click at [33, 233] on div "Links Posts Design Subscribers NEW Stats Settings Preferred link This is an aes…" at bounding box center [420, 127] width 840 height 1052
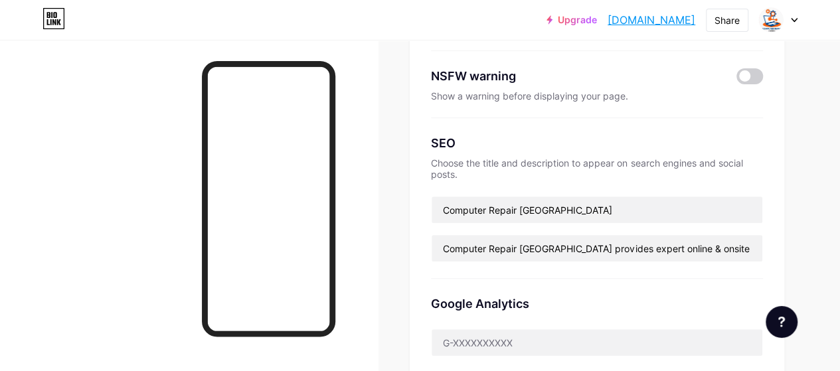
click at [799, 15] on div "Upgrade computerrepairs... computerrepairsydney.bio.link Share Switch accounts …" at bounding box center [420, 20] width 840 height 24
click at [797, 22] on icon at bounding box center [794, 20] width 7 height 5
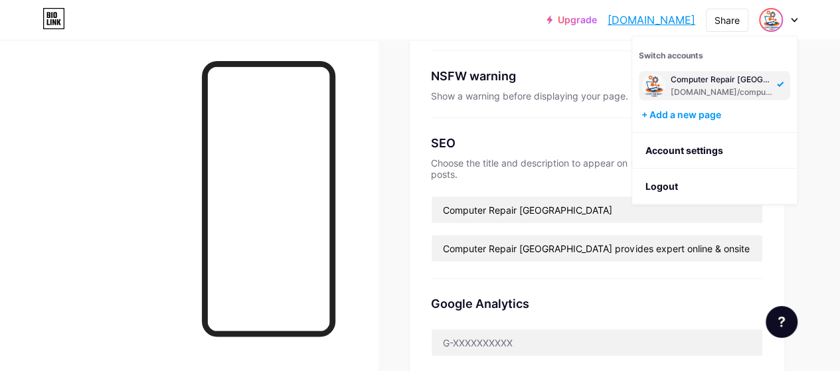
click at [664, 189] on li "Logout" at bounding box center [714, 187] width 165 height 36
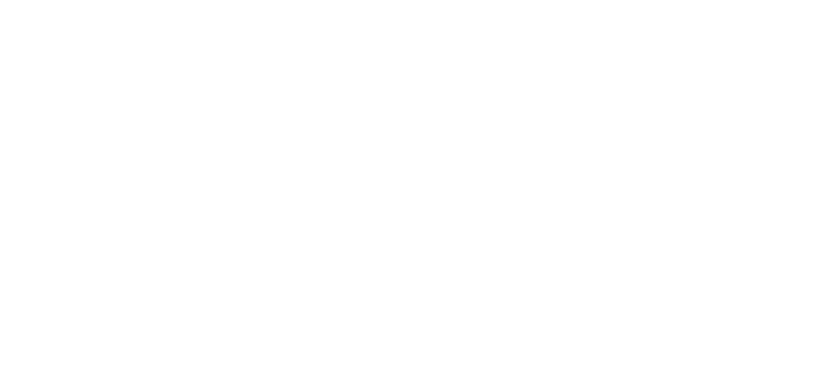
scroll to position [0, 0]
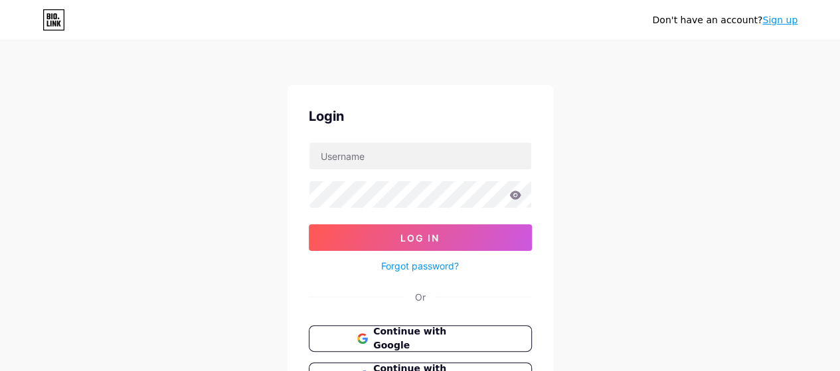
click at [417, 337] on span "Continue with Google" at bounding box center [428, 339] width 110 height 28
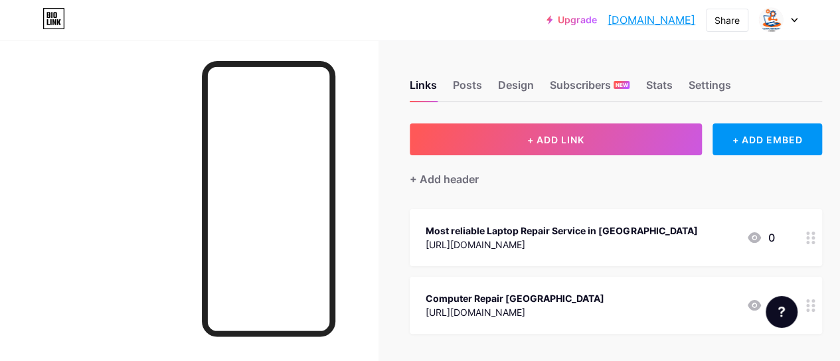
click at [796, 17] on div at bounding box center [778, 20] width 39 height 24
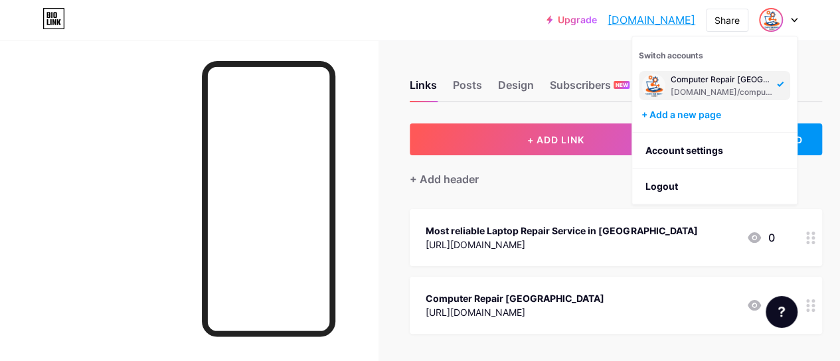
click at [608, 15] on link "[DOMAIN_NAME]" at bounding box center [652, 20] width 88 height 16
